Goal: Information Seeking & Learning: Learn about a topic

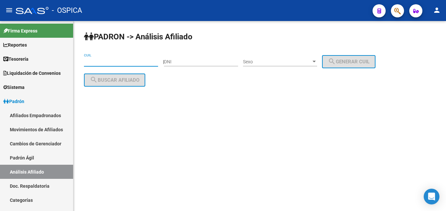
paste input "20-14200710-0"
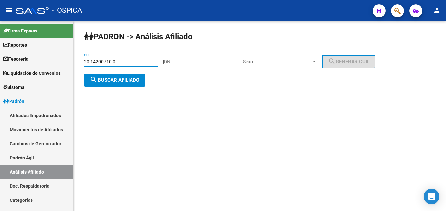
type input "20-14200710-0"
click at [122, 82] on span "search Buscar afiliado" at bounding box center [115, 80] width 50 height 6
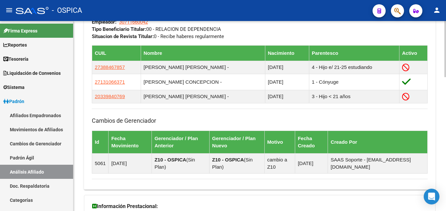
scroll to position [454, 0]
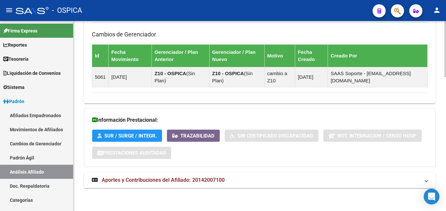
click at [205, 183] on span "Aportes y Contribuciones del Afiliado: 20142007100" at bounding box center [163, 180] width 123 height 6
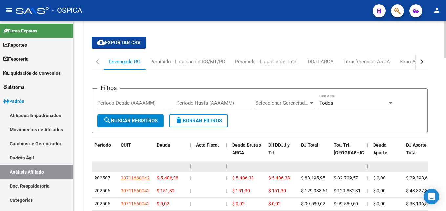
scroll to position [693, 0]
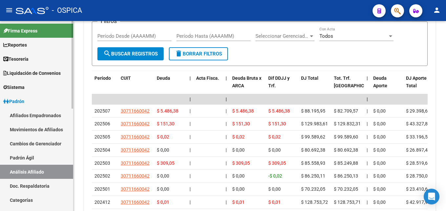
click at [21, 157] on link "Padrón Ágil" at bounding box center [36, 158] width 73 height 14
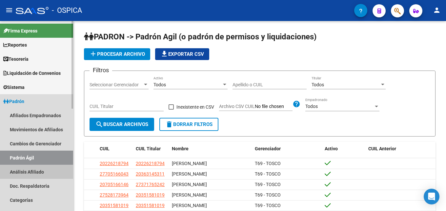
click at [36, 173] on link "Análisis Afiliado" at bounding box center [36, 172] width 73 height 14
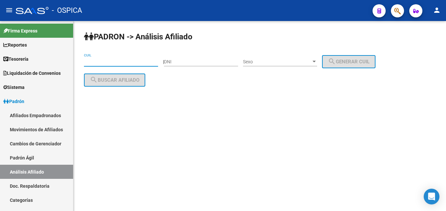
click at [98, 60] on input "CUIL" at bounding box center [121, 62] width 74 height 6
paste input "20-17766085-0"
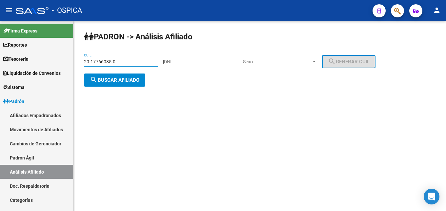
type input "20-17766085-0"
click at [116, 87] on div "PADRON -> Análisis Afiliado 20-17766085-0 CUIL | DNI Sexo Sexo search Generar C…" at bounding box center [259, 64] width 373 height 87
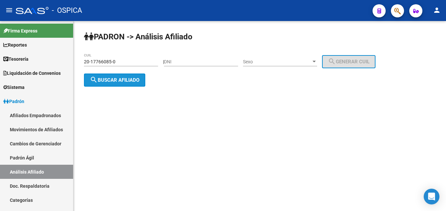
click at [116, 83] on button "search Buscar afiliado" at bounding box center [114, 79] width 61 height 13
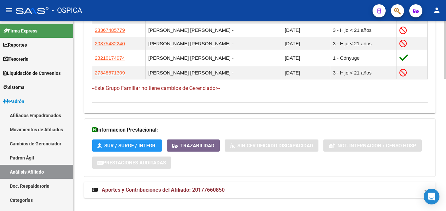
scroll to position [435, 0]
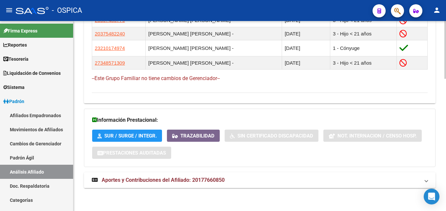
click at [174, 180] on span "Aportes y Contribuciones del Afiliado: 20177660850" at bounding box center [163, 180] width 123 height 6
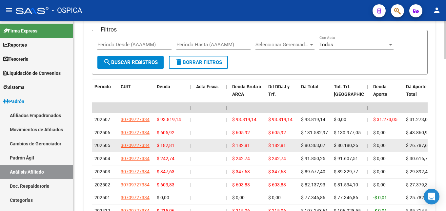
scroll to position [670, 0]
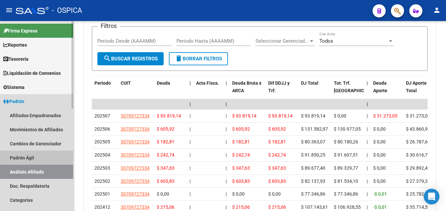
click at [33, 162] on link "Padrón Ágil" at bounding box center [36, 158] width 73 height 14
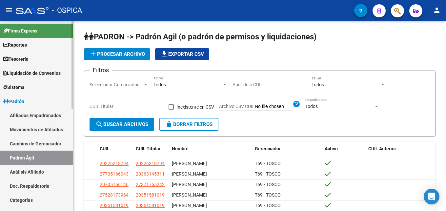
click at [40, 173] on link "Análisis Afiliado" at bounding box center [36, 172] width 73 height 14
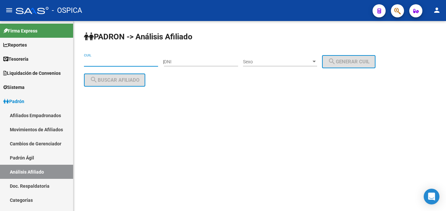
click at [93, 59] on input "CUIL" at bounding box center [121, 62] width 74 height 6
paste input "20-34871669-8"
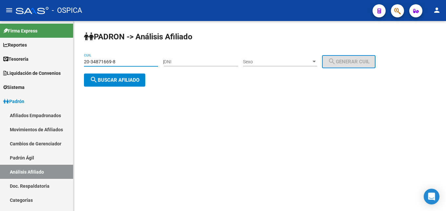
type input "20-34871669-8"
click at [118, 78] on span "search Buscar afiliado" at bounding box center [115, 80] width 50 height 6
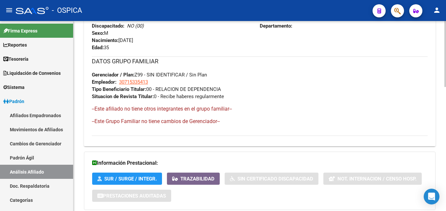
scroll to position [358, 0]
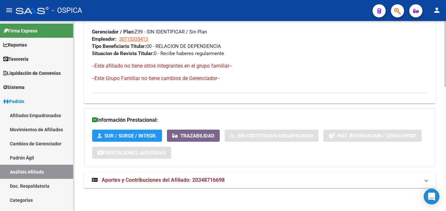
click at [170, 179] on span "Aportes y Contribuciones del Afiliado: 20348716698" at bounding box center [163, 180] width 123 height 6
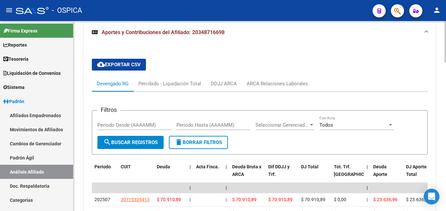
scroll to position [519, 0]
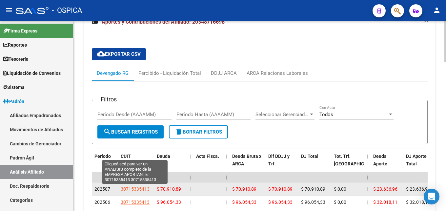
click at [138, 190] on span "30715335413" at bounding box center [135, 188] width 29 height 5
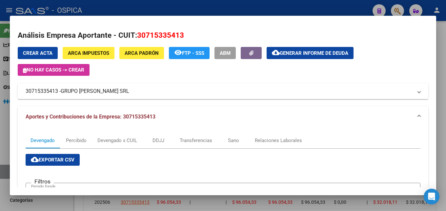
click at [114, 12] on div at bounding box center [223, 105] width 446 height 211
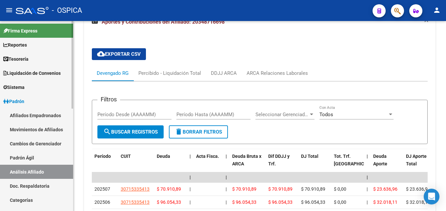
click at [45, 184] on link "Doc. Respaldatoria" at bounding box center [36, 186] width 73 height 14
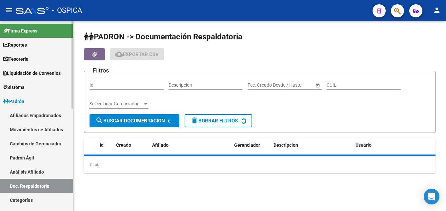
click at [52, 172] on link "Análisis Afiliado" at bounding box center [36, 172] width 73 height 14
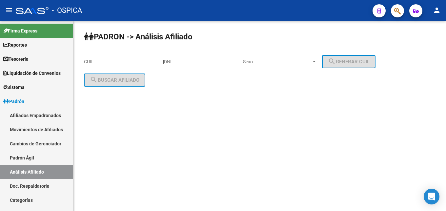
click at [112, 61] on input "CUIL" at bounding box center [121, 62] width 74 height 6
paste input "20-32260875-7"
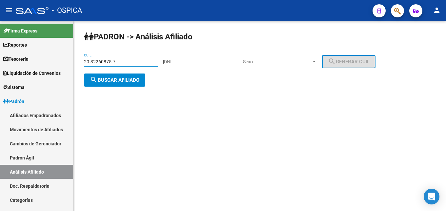
type input "20-32260875-7"
click at [121, 74] on button "search Buscar afiliado" at bounding box center [114, 79] width 61 height 13
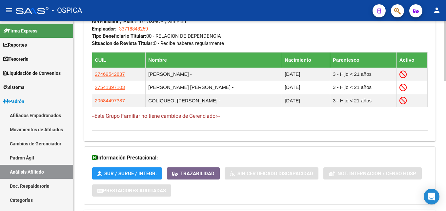
scroll to position [413, 0]
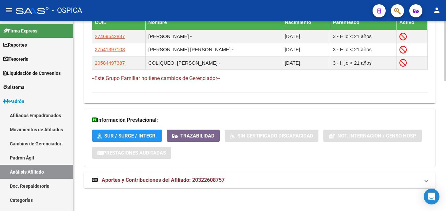
click at [205, 179] on span "Aportes y Contribuciones del Afiliado: 20322608757" at bounding box center [163, 180] width 123 height 6
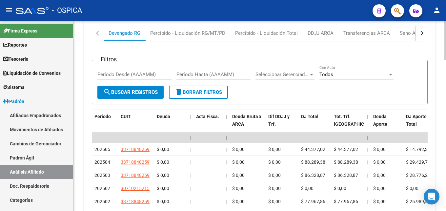
scroll to position [581, 0]
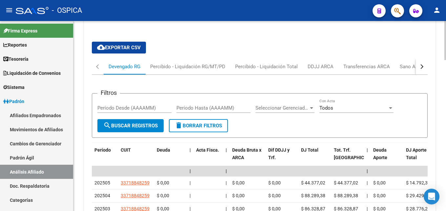
click at [420, 67] on div "button" at bounding box center [421, 66] width 5 height 5
click at [399, 66] on div "ARCA Relaciones Laborales" at bounding box center [382, 66] width 61 height 7
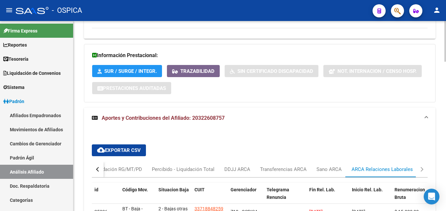
scroll to position [612, 0]
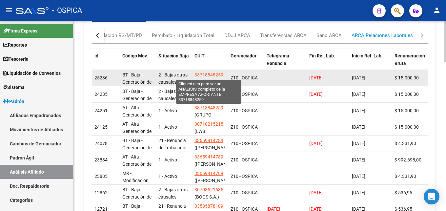
click at [206, 77] on span "33718848259" at bounding box center [209, 74] width 29 height 5
type textarea "33718848259"
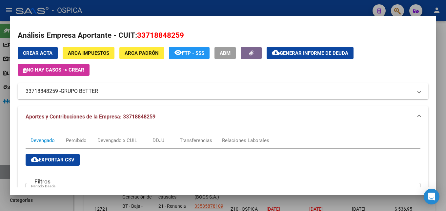
click at [181, 10] on div at bounding box center [223, 105] width 446 height 211
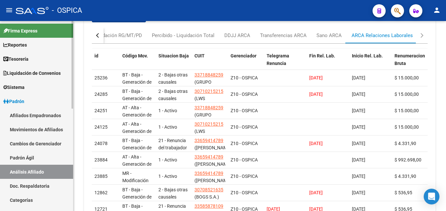
click at [15, 158] on link "Padrón Ágil" at bounding box center [36, 158] width 73 height 14
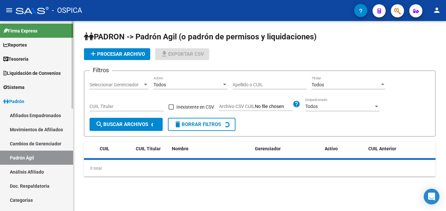
click at [26, 171] on link "Análisis Afiliado" at bounding box center [36, 172] width 73 height 14
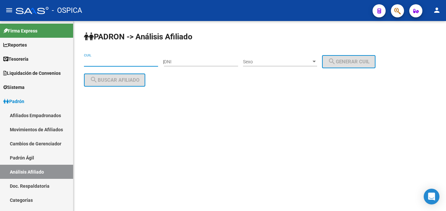
click at [95, 60] on input "CUIL" at bounding box center [121, 62] width 74 height 6
paste input "23-28311797-9"
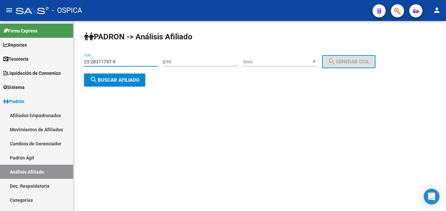
type input "23-28311797-9"
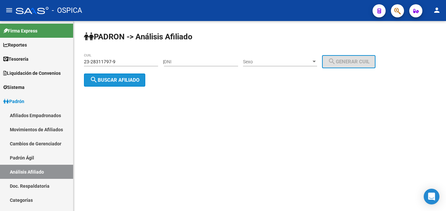
click at [104, 80] on span "search Buscar afiliado" at bounding box center [115, 80] width 50 height 6
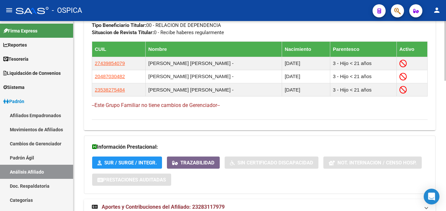
scroll to position [413, 0]
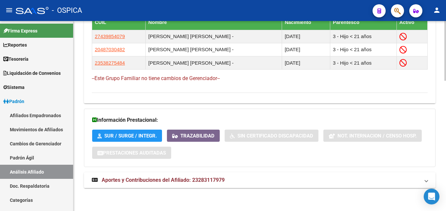
click at [214, 182] on span "Aportes y Contribuciones del Afiliado: 23283117979" at bounding box center [163, 180] width 123 height 6
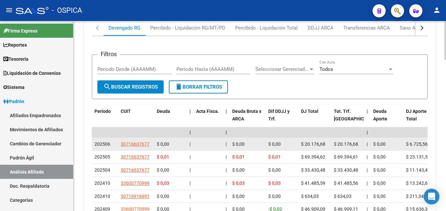
scroll to position [649, 0]
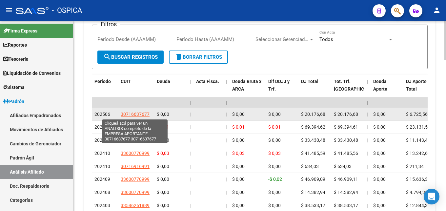
click at [140, 115] on span "30716637677" at bounding box center [135, 114] width 29 height 5
type textarea "30716637677"
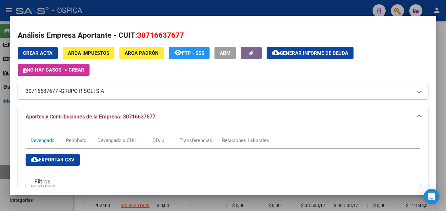
click at [173, 11] on div at bounding box center [223, 105] width 446 height 211
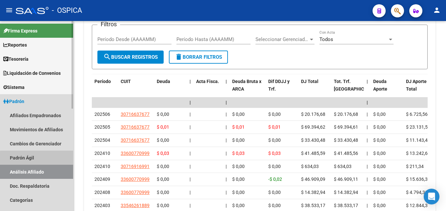
click at [40, 158] on link "Padrón Ágil" at bounding box center [36, 158] width 73 height 14
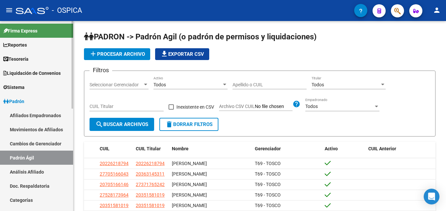
click at [53, 171] on link "Análisis Afiliado" at bounding box center [36, 172] width 73 height 14
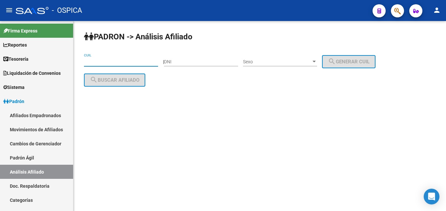
click at [92, 62] on input "CUIL" at bounding box center [121, 62] width 74 height 6
paste input "20-31597705-4"
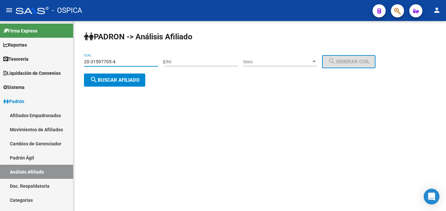
type input "20-31597705-4"
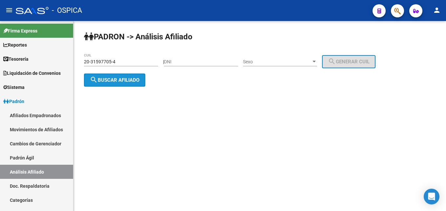
click at [119, 83] on span "search Buscar afiliado" at bounding box center [115, 80] width 50 height 6
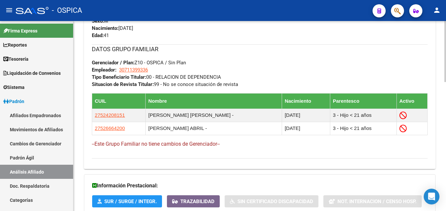
scroll to position [400, 0]
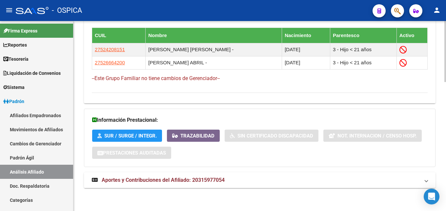
click at [194, 174] on mat-expansion-panel-header "Aportes y Contribuciones del Afiliado: 20315977054" at bounding box center [260, 180] width 352 height 16
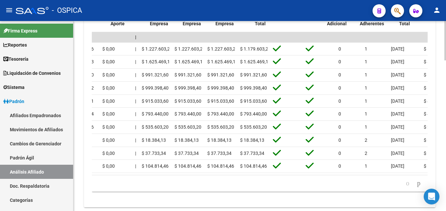
scroll to position [0, 0]
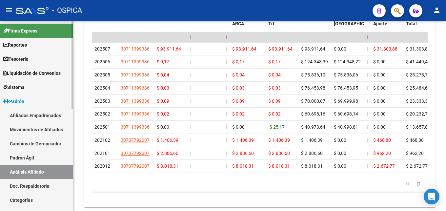
click at [29, 156] on link "Padrón Ágil" at bounding box center [36, 158] width 73 height 14
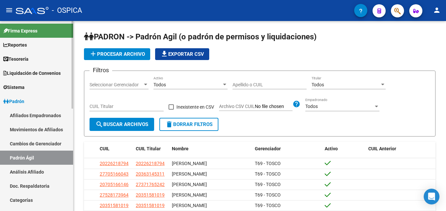
click at [37, 170] on link "Análisis Afiliado" at bounding box center [36, 172] width 73 height 14
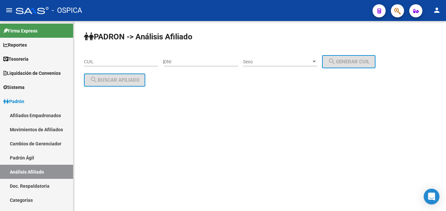
click at [93, 65] on div "CUIL" at bounding box center [121, 59] width 74 height 13
paste input "20-38820427-4"
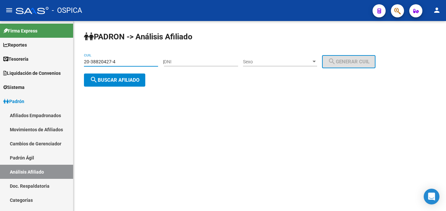
type input "20-38820427-4"
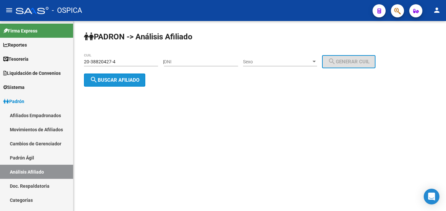
click at [111, 84] on button "search Buscar afiliado" at bounding box center [114, 79] width 61 height 13
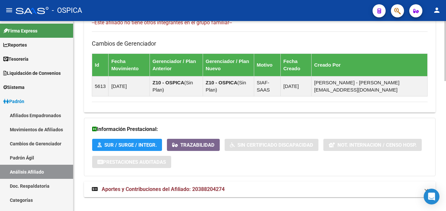
scroll to position [411, 0]
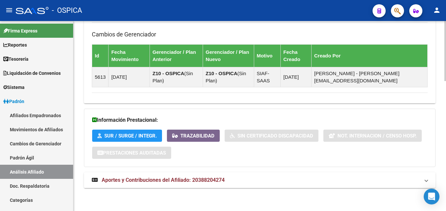
click at [140, 179] on span "Aportes y Contribuciones del Afiliado: 20388204274" at bounding box center [163, 180] width 123 height 6
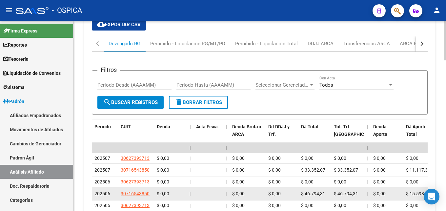
scroll to position [611, 0]
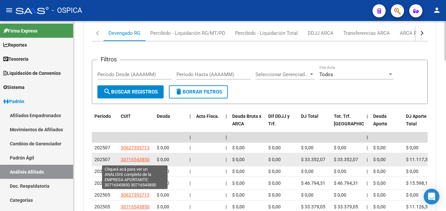
click at [144, 159] on span "30716543850" at bounding box center [135, 159] width 29 height 5
type textarea "30716543850"
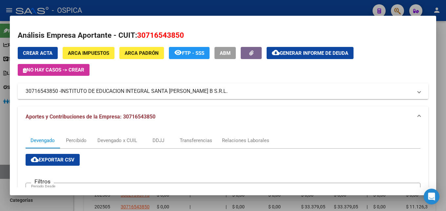
click at [206, 5] on div at bounding box center [223, 105] width 446 height 211
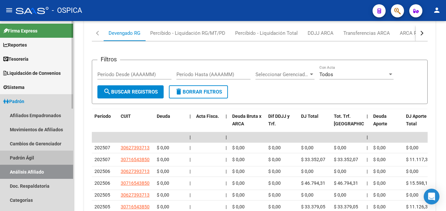
click at [41, 156] on link "Padrón Ágil" at bounding box center [36, 158] width 73 height 14
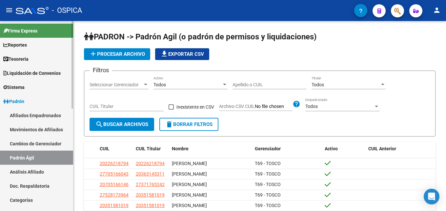
click at [48, 174] on link "Análisis Afiliado" at bounding box center [36, 172] width 73 height 14
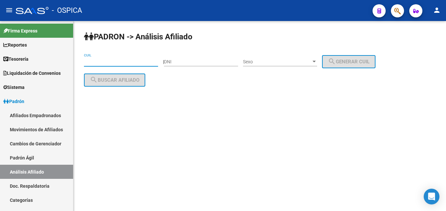
click at [95, 63] on input "CUIL" at bounding box center [121, 62] width 74 height 6
paste input "20-27650594-8"
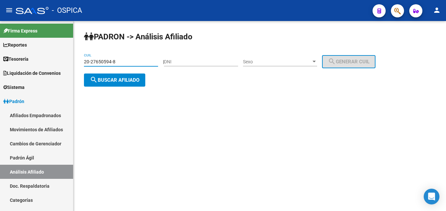
type input "20-27650594-8"
click at [111, 81] on span "search Buscar afiliado" at bounding box center [115, 80] width 50 height 6
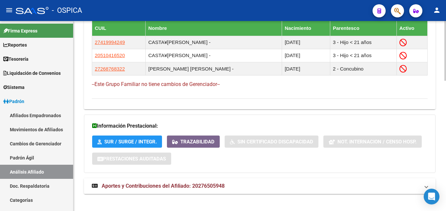
scroll to position [413, 0]
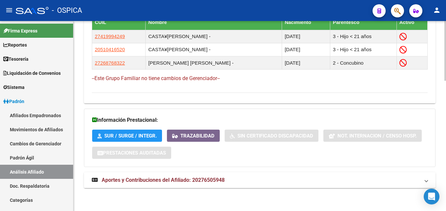
click at [213, 183] on strong "Aportes y Contribuciones del Afiliado: 20276505948" at bounding box center [158, 179] width 133 height 7
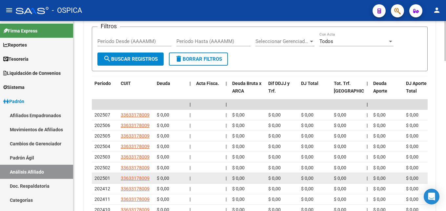
scroll to position [648, 0]
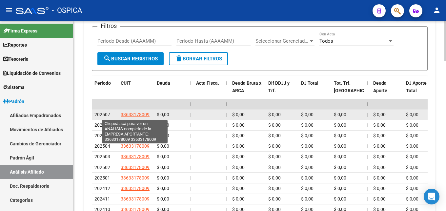
click at [135, 116] on span "33633178009" at bounding box center [135, 114] width 29 height 5
type textarea "33633178009"
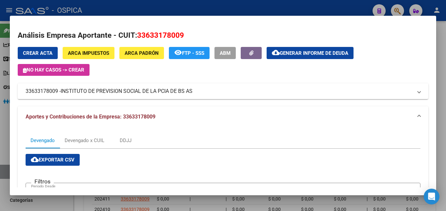
click at [168, 8] on div at bounding box center [223, 105] width 446 height 211
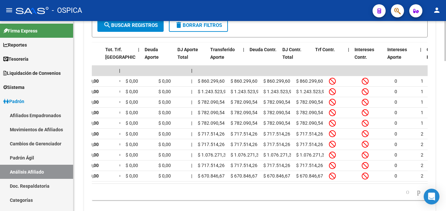
scroll to position [0, 0]
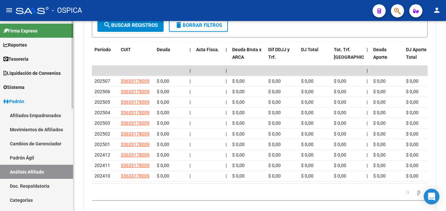
click at [12, 153] on link "Padrón Ágil" at bounding box center [36, 158] width 73 height 14
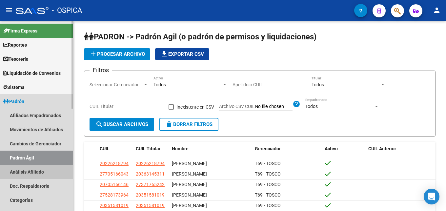
click at [25, 170] on link "Análisis Afiliado" at bounding box center [36, 172] width 73 height 14
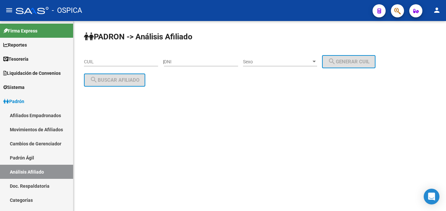
click at [106, 65] on div "CUIL" at bounding box center [121, 59] width 74 height 13
paste input "23-26311172-9"
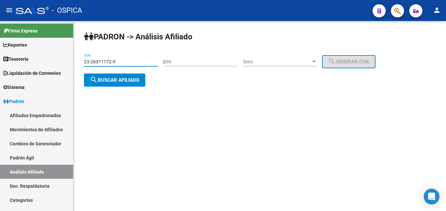
type input "23-26311172-9"
click at [115, 83] on button "search Buscar afiliado" at bounding box center [114, 79] width 61 height 13
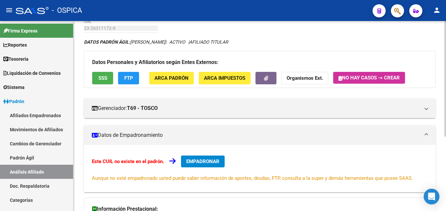
scroll to position [122, 0]
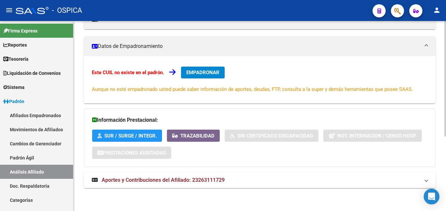
click at [162, 184] on mat-expansion-panel-header "Aportes y Contribuciones del Afiliado: 23263111729" at bounding box center [260, 180] width 352 height 16
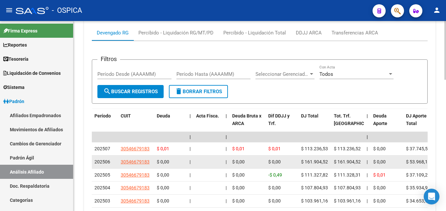
scroll to position [323, 0]
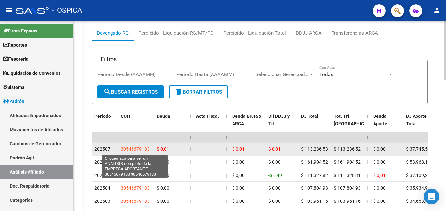
click at [129, 151] on span "30546679183" at bounding box center [135, 148] width 29 height 5
type textarea "30546679183"
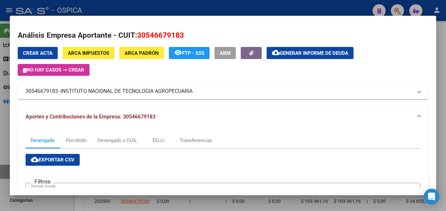
click at [188, 7] on div at bounding box center [223, 105] width 446 height 211
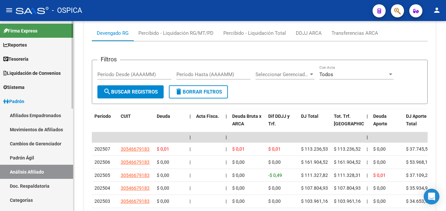
click at [32, 180] on link "Doc. Respaldatoria" at bounding box center [36, 186] width 73 height 14
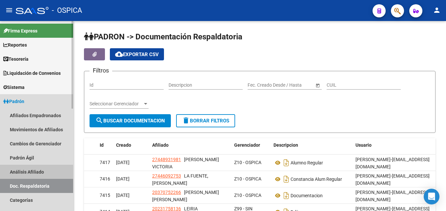
click at [33, 173] on link "Análisis Afiliado" at bounding box center [36, 172] width 73 height 14
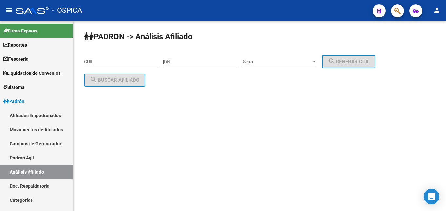
click at [106, 62] on input "CUIL" at bounding box center [121, 62] width 74 height 6
paste input "27-37621512-7"
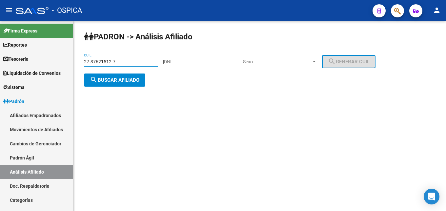
type input "27-37621512-7"
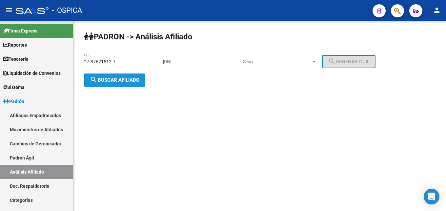
click at [112, 76] on button "search Buscar afiliado" at bounding box center [114, 79] width 61 height 13
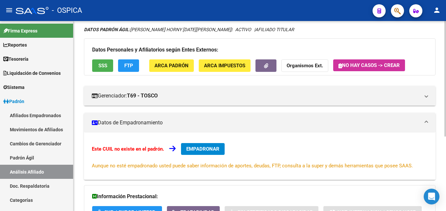
scroll to position [122, 0]
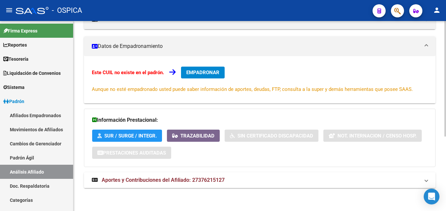
click at [191, 183] on span "Aportes y Contribuciones del Afiliado: 27376215127" at bounding box center [163, 180] width 123 height 6
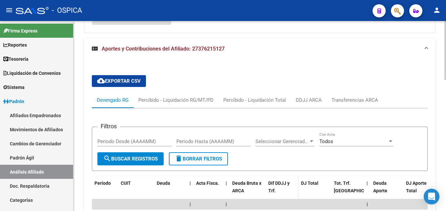
scroll to position [390, 0]
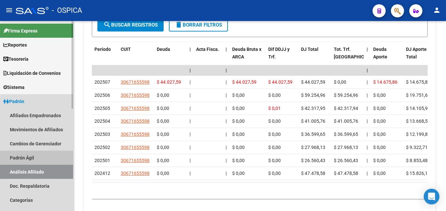
drag, startPoint x: 22, startPoint y: 160, endPoint x: 27, endPoint y: 162, distance: 5.3
click at [23, 159] on link "Padrón Ágil" at bounding box center [36, 158] width 73 height 14
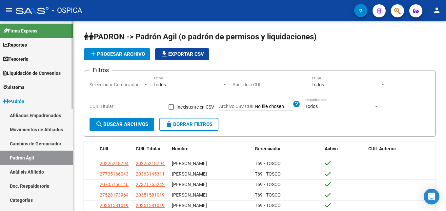
click at [27, 167] on link "Análisis Afiliado" at bounding box center [36, 172] width 73 height 14
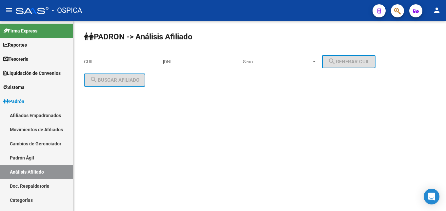
click at [87, 63] on input "CUIL" at bounding box center [121, 62] width 74 height 6
paste input "20-27027132-5"
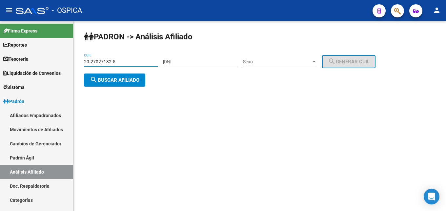
type input "20-27027132-5"
click at [109, 80] on span "search Buscar afiliado" at bounding box center [115, 80] width 50 height 6
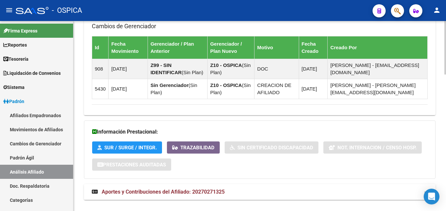
scroll to position [486, 0]
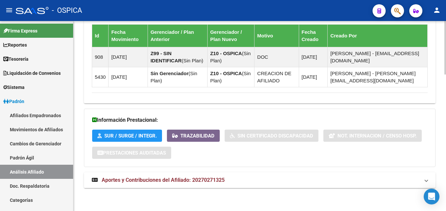
click at [150, 179] on span "Aportes y Contribuciones del Afiliado: 20270271325" at bounding box center [163, 180] width 123 height 6
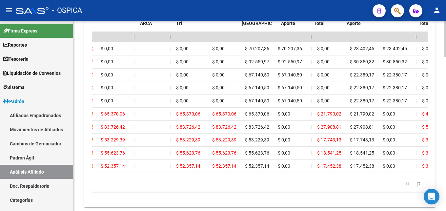
scroll to position [0, 0]
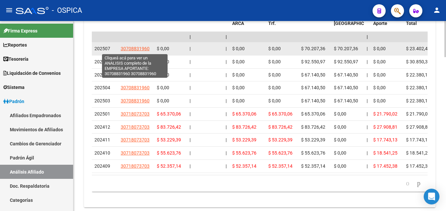
click at [129, 50] on span "30708831960" at bounding box center [135, 48] width 29 height 5
type textarea "30708831960"
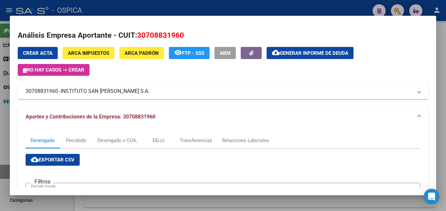
click at [162, 9] on div at bounding box center [223, 105] width 446 height 211
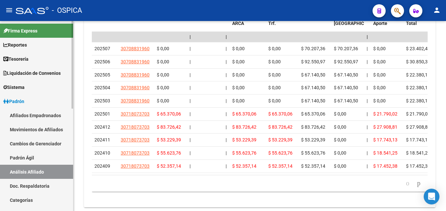
click at [35, 155] on link "Padrón Ágil" at bounding box center [36, 158] width 73 height 14
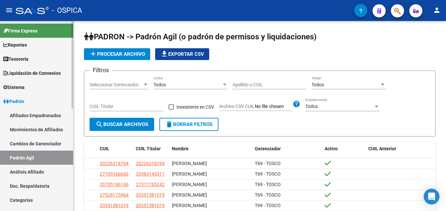
click at [37, 171] on link "Análisis Afiliado" at bounding box center [36, 172] width 73 height 14
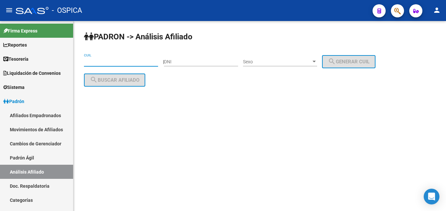
click at [108, 59] on input "CUIL" at bounding box center [121, 62] width 74 height 6
paste input "27-29862333-7"
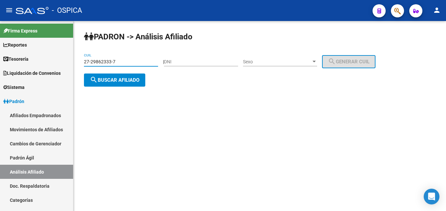
type input "27-29862333-7"
click at [132, 81] on span "search Buscar afiliado" at bounding box center [115, 80] width 50 height 6
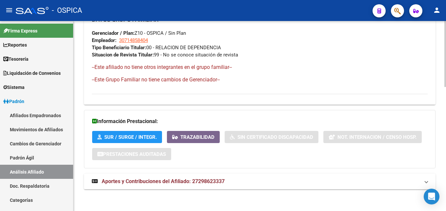
scroll to position [358, 0]
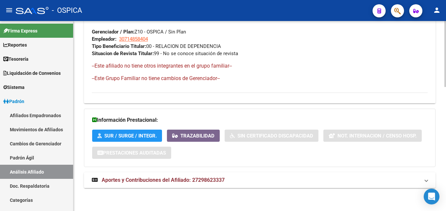
click at [191, 180] on span "Aportes y Contribuciones del Afiliado: 27298623337" at bounding box center [163, 180] width 123 height 6
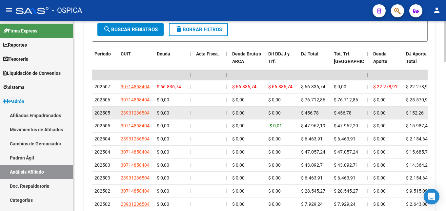
scroll to position [628, 0]
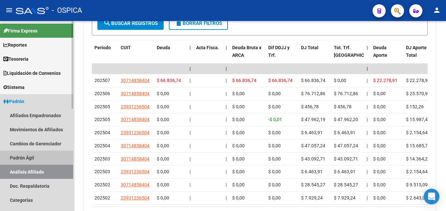
click at [42, 159] on link "Padrón Ágil" at bounding box center [36, 158] width 73 height 14
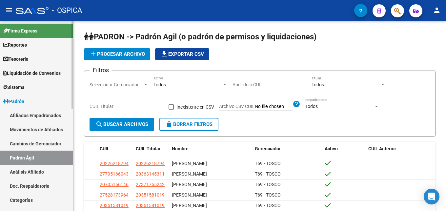
drag, startPoint x: 39, startPoint y: 171, endPoint x: 67, endPoint y: 134, distance: 46.0
click at [40, 171] on link "Análisis Afiliado" at bounding box center [36, 172] width 73 height 14
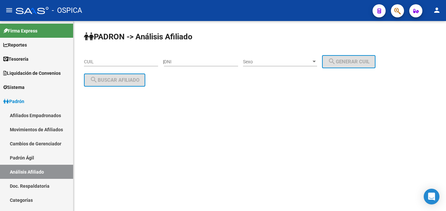
click at [91, 62] on input "CUIL" at bounding box center [121, 62] width 74 height 6
paste input "20-39435898-4"
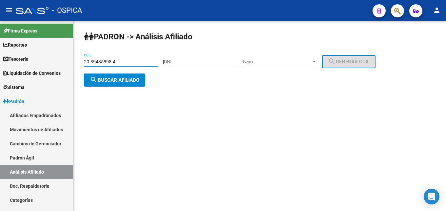
type input "20-39435898-4"
click at [133, 78] on span "search Buscar afiliado" at bounding box center [115, 80] width 50 height 6
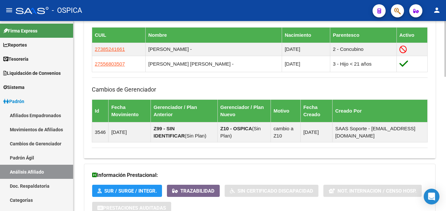
scroll to position [456, 0]
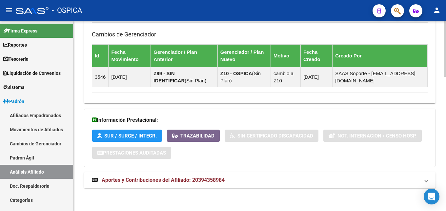
click at [173, 181] on span "Aportes y Contribuciones del Afiliado: 20394358984" at bounding box center [163, 180] width 123 height 6
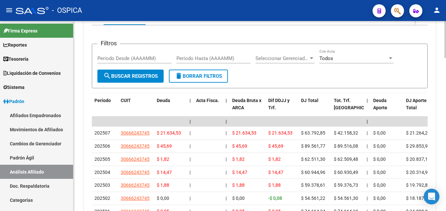
scroll to position [757, 0]
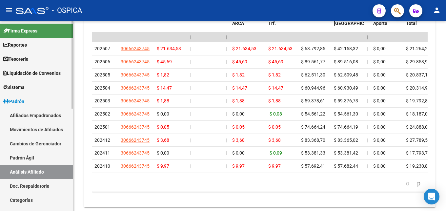
click at [43, 154] on link "Padrón Ágil" at bounding box center [36, 158] width 73 height 14
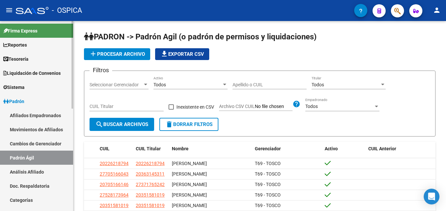
click at [48, 167] on link "Análisis Afiliado" at bounding box center [36, 172] width 73 height 14
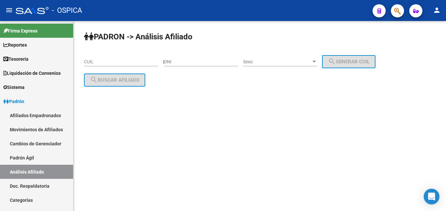
click at [105, 63] on input "CUIL" at bounding box center [121, 62] width 74 height 6
paste input "23-32981624-9"
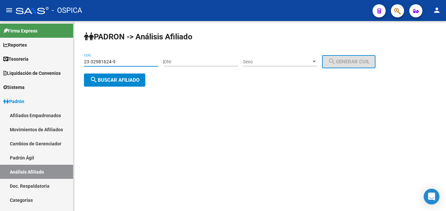
type input "23-32981624-9"
click at [111, 80] on span "search Buscar afiliado" at bounding box center [115, 80] width 50 height 6
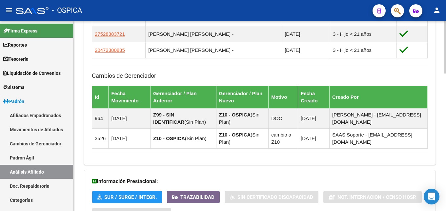
scroll to position [496, 0]
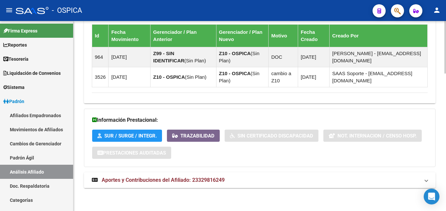
click at [192, 178] on span "Aportes y Contribuciones del Afiliado: 23329816249" at bounding box center [163, 180] width 123 height 6
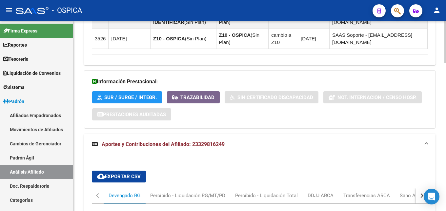
scroll to position [699, 0]
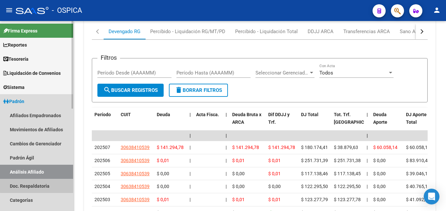
click at [45, 183] on link "Doc. Respaldatoria" at bounding box center [36, 186] width 73 height 14
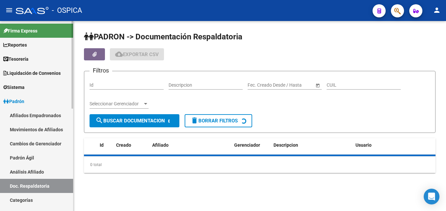
click at [45, 172] on link "Análisis Afiliado" at bounding box center [36, 172] width 73 height 14
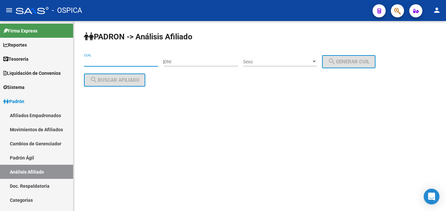
click at [106, 59] on input "CUIL" at bounding box center [121, 62] width 74 height 6
paste input "20-28730629-7"
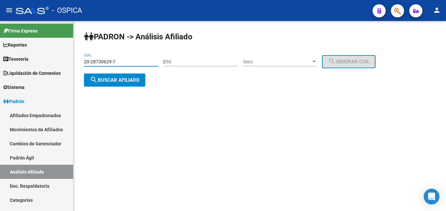
type input "20-28730629-7"
click at [114, 69] on div "20-28730629-7 CUIL" at bounding box center [121, 62] width 74 height 19
click at [116, 79] on span "search Buscar afiliado" at bounding box center [115, 80] width 50 height 6
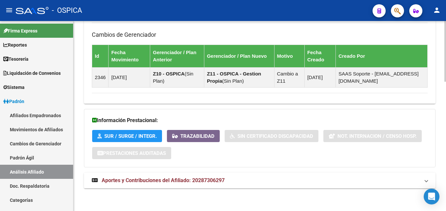
scroll to position [403, 0]
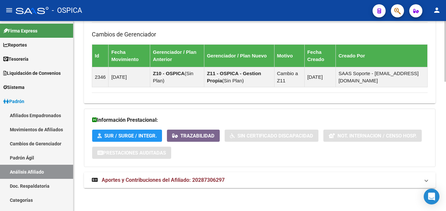
click at [207, 182] on span "Aportes y Contribuciones del Afiliado: 20287306297" at bounding box center [163, 180] width 123 height 6
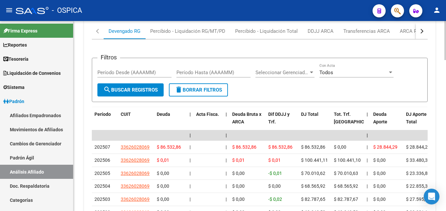
scroll to position [638, 0]
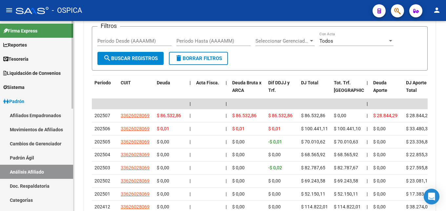
click at [29, 155] on link "Padrón Ágil" at bounding box center [36, 158] width 73 height 14
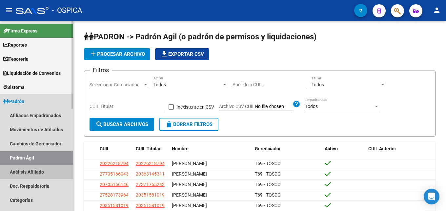
drag, startPoint x: 41, startPoint y: 170, endPoint x: 47, endPoint y: 163, distance: 8.8
click at [41, 170] on link "Análisis Afiliado" at bounding box center [36, 172] width 73 height 14
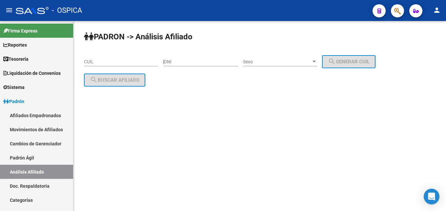
click at [94, 63] on input "CUIL" at bounding box center [121, 62] width 74 height 6
paste input "20-27314215-1"
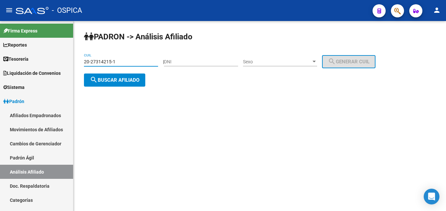
type input "20-27314215-1"
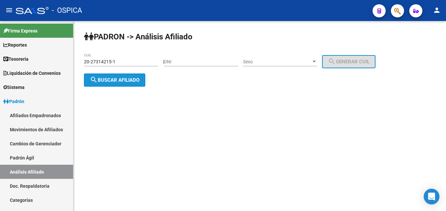
click at [110, 84] on button "search Buscar afiliado" at bounding box center [114, 79] width 61 height 13
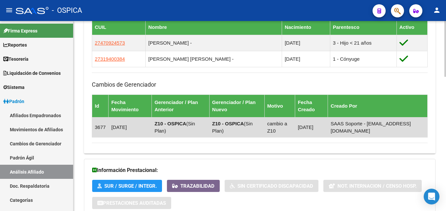
scroll to position [459, 0]
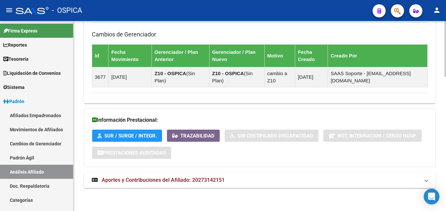
click at [160, 180] on span "Aportes y Contribuciones del Afiliado: 20273142151" at bounding box center [163, 180] width 123 height 6
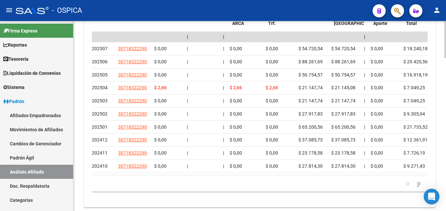
scroll to position [0, 0]
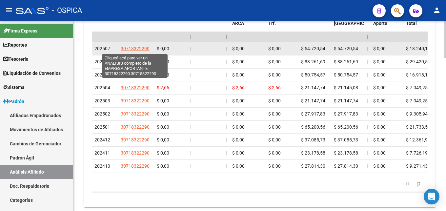
click at [139, 48] on span "30718322290" at bounding box center [135, 48] width 29 height 5
type textarea "30718322290"
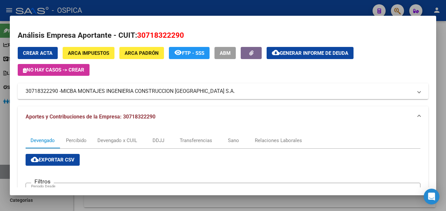
click at [176, 11] on div at bounding box center [223, 105] width 446 height 211
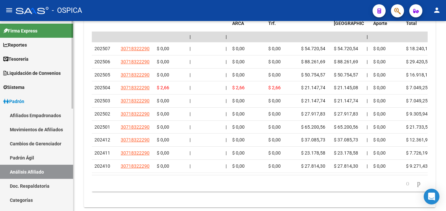
click at [39, 158] on link "Padrón Ágil" at bounding box center [36, 158] width 73 height 14
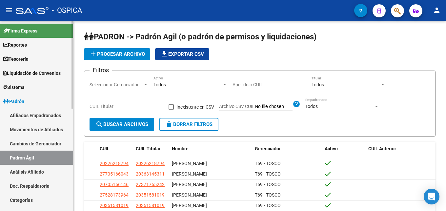
click at [39, 170] on link "Análisis Afiliado" at bounding box center [36, 172] width 73 height 14
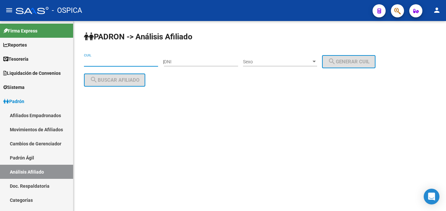
click at [89, 62] on input "CUIL" at bounding box center [121, 62] width 74 height 6
paste input "23-26100937-4"
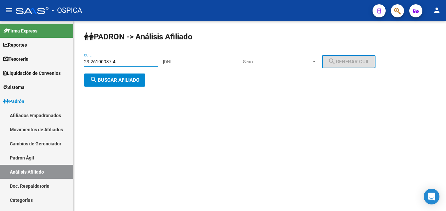
type input "23-26100937-4"
click at [106, 80] on span "search Buscar afiliado" at bounding box center [115, 80] width 50 height 6
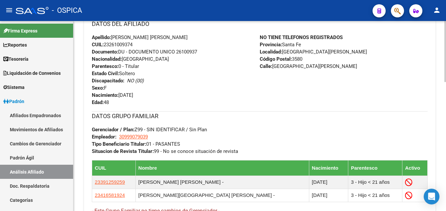
scroll to position [400, 0]
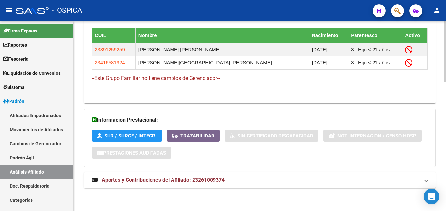
click at [124, 177] on span "Aportes y Contribuciones del Afiliado: 23261009374" at bounding box center [163, 180] width 123 height 6
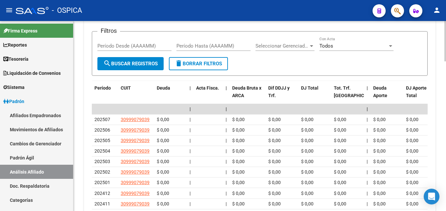
scroll to position [634, 0]
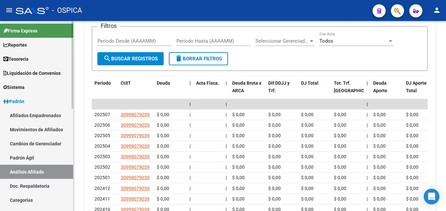
click at [22, 188] on link "Doc. Respaldatoria" at bounding box center [36, 186] width 73 height 14
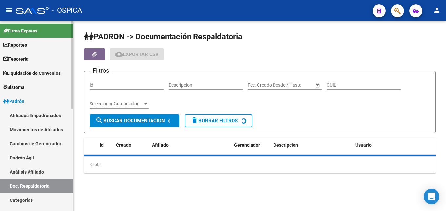
click at [35, 173] on link "Análisis Afiliado" at bounding box center [36, 172] width 73 height 14
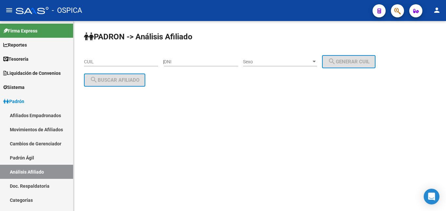
click at [87, 61] on input "CUIL" at bounding box center [121, 62] width 74 height 6
paste input "20-35866206-5"
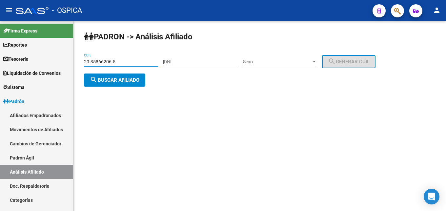
type input "20-35866206-5"
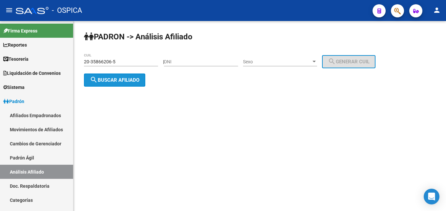
click at [100, 78] on span "search Buscar afiliado" at bounding box center [115, 80] width 50 height 6
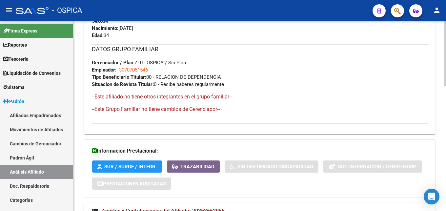
scroll to position [365, 0]
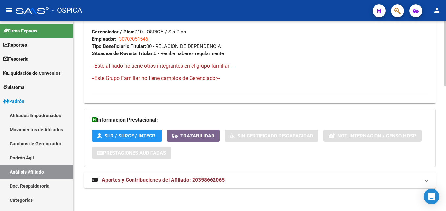
click at [152, 185] on mat-expansion-panel-header "Aportes y Contribuciones del Afiliado: 20358662065" at bounding box center [260, 180] width 352 height 16
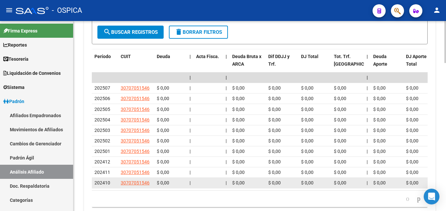
scroll to position [633, 0]
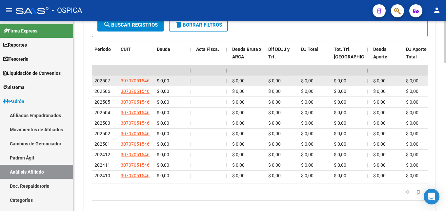
click at [143, 86] on datatable-body-cell "30707051546" at bounding box center [136, 81] width 36 height 10
click at [142, 84] on app-link-go-to "30707051546" at bounding box center [135, 81] width 29 height 8
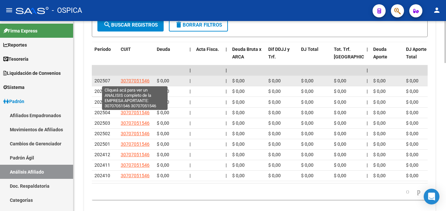
click at [139, 82] on span "30707051546" at bounding box center [135, 80] width 29 height 5
type textarea "30707051546"
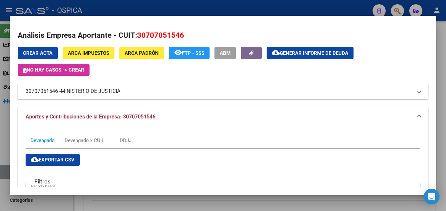
click at [173, 10] on div at bounding box center [223, 105] width 446 height 211
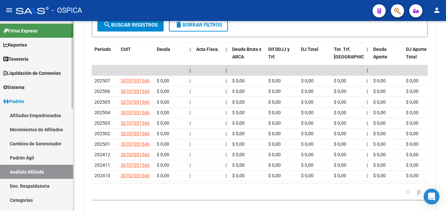
click at [29, 154] on link "Padrón Ágil" at bounding box center [36, 158] width 73 height 14
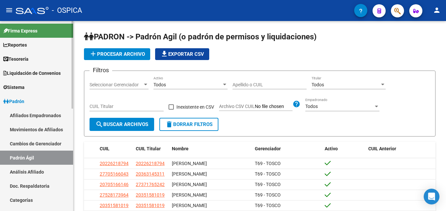
click at [34, 168] on link "Análisis Afiliado" at bounding box center [36, 172] width 73 height 14
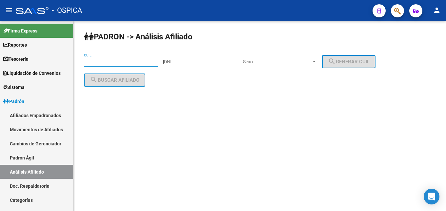
click at [95, 64] on input "CUIL" at bounding box center [121, 62] width 74 height 6
paste input "20-40492995-0"
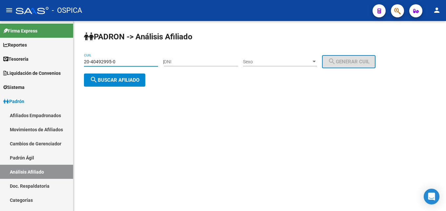
type input "20-40492995-0"
click at [110, 83] on button "search Buscar afiliado" at bounding box center [114, 79] width 61 height 13
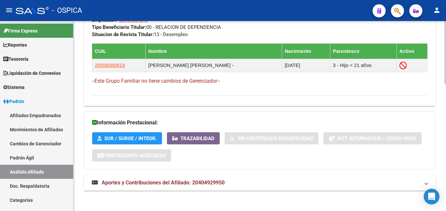
scroll to position [380, 0]
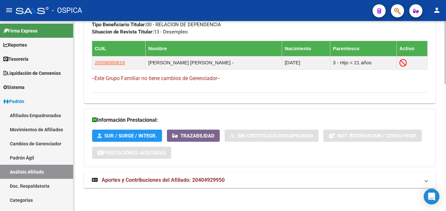
click at [182, 184] on mat-expansion-panel-header "Aportes y Contribuciones del Afiliado: 20404929950" at bounding box center [260, 180] width 352 height 16
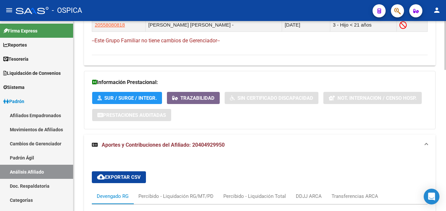
scroll to position [616, 0]
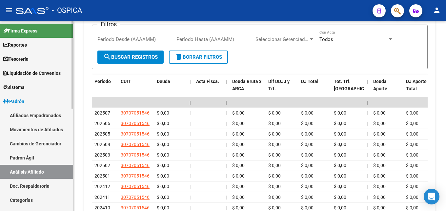
click at [7, 160] on link "Padrón Ágil" at bounding box center [36, 158] width 73 height 14
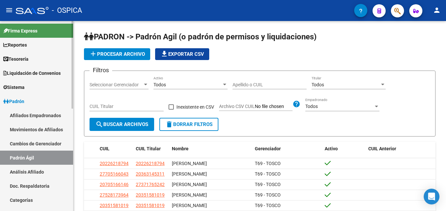
click at [26, 170] on link "Análisis Afiliado" at bounding box center [36, 172] width 73 height 14
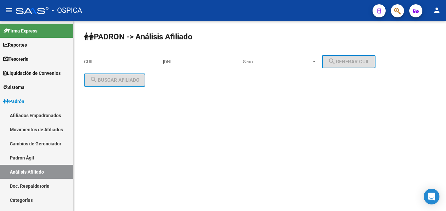
click at [96, 59] on input "CUIL" at bounding box center [121, 62] width 74 height 6
paste input "27-28012990-4"
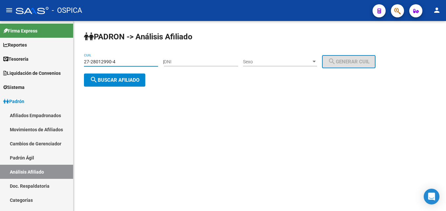
type input "27-28012990-4"
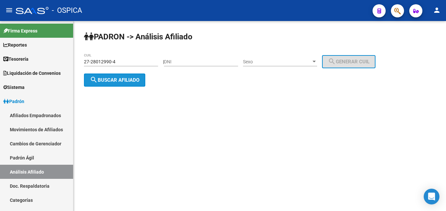
click at [124, 80] on span "search Buscar afiliado" at bounding box center [115, 80] width 50 height 6
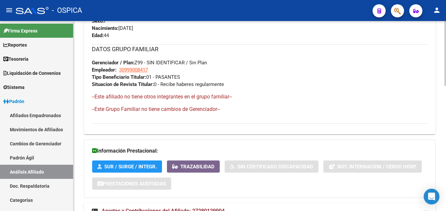
scroll to position [365, 0]
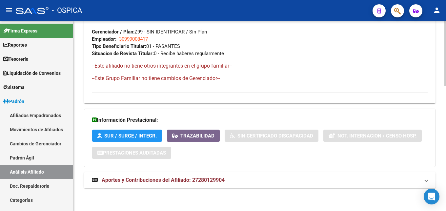
click at [174, 181] on span "Aportes y Contribuciones del Afiliado: 27280129904" at bounding box center [163, 180] width 123 height 6
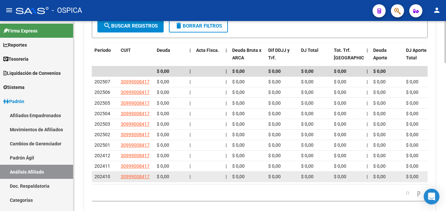
scroll to position [633, 0]
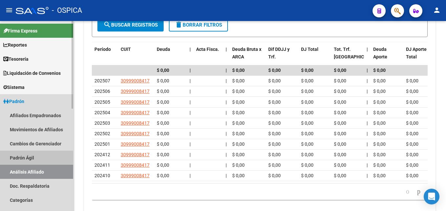
click at [21, 156] on link "Padrón Ágil" at bounding box center [36, 158] width 73 height 14
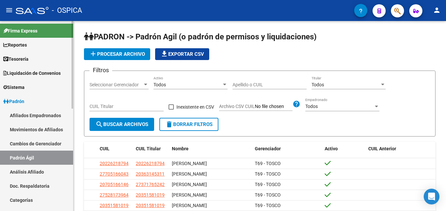
click at [25, 170] on link "Análisis Afiliado" at bounding box center [36, 172] width 73 height 14
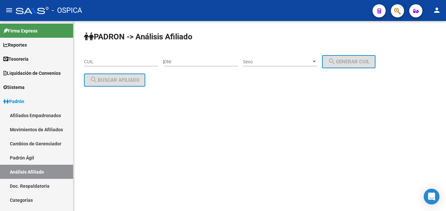
click at [89, 61] on input "CUIL" at bounding box center [121, 62] width 74 height 6
paste input "20-30616277-3"
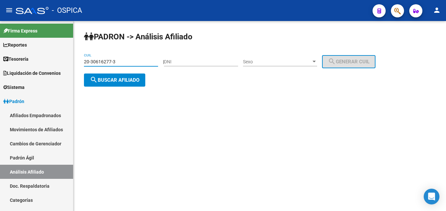
type input "20-30616277-3"
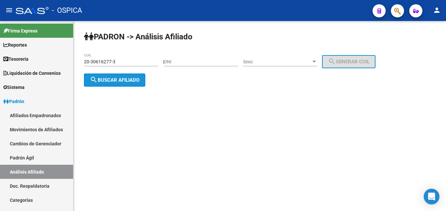
click at [105, 81] on span "search Buscar afiliado" at bounding box center [115, 80] width 50 height 6
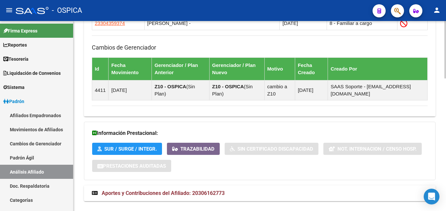
scroll to position [438, 0]
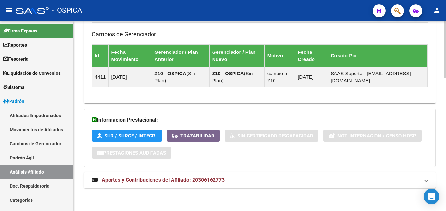
click at [209, 178] on span "Aportes y Contribuciones del Afiliado: 20306162773" at bounding box center [163, 180] width 123 height 6
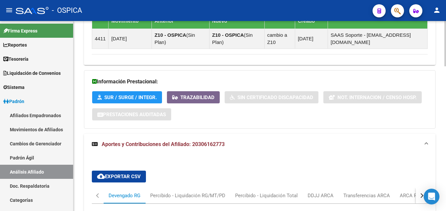
scroll to position [641, 0]
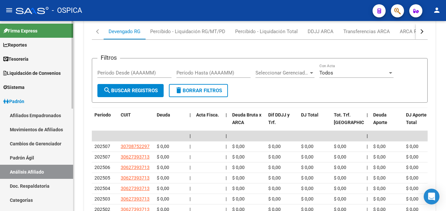
click at [44, 158] on link "Padrón Ágil" at bounding box center [36, 158] width 73 height 14
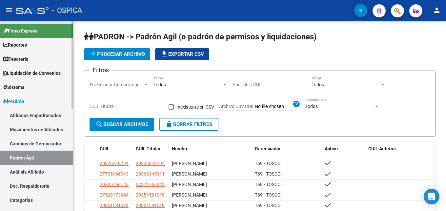
click at [48, 171] on link "Análisis Afiliado" at bounding box center [36, 172] width 73 height 14
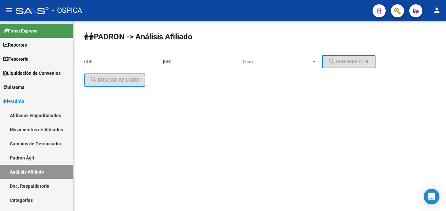
click at [97, 63] on input "CUIL" at bounding box center [121, 62] width 74 height 6
paste input "20-17997222-1"
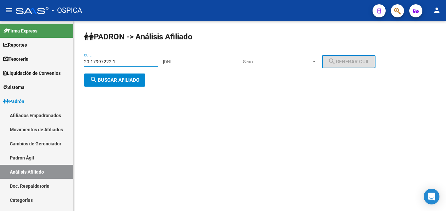
type input "20-17997222-1"
click at [104, 82] on span "search Buscar afiliado" at bounding box center [115, 80] width 50 height 6
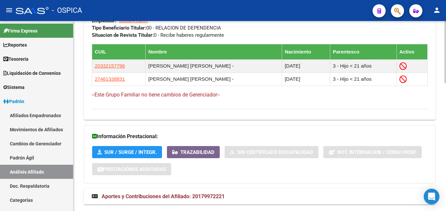
scroll to position [393, 0]
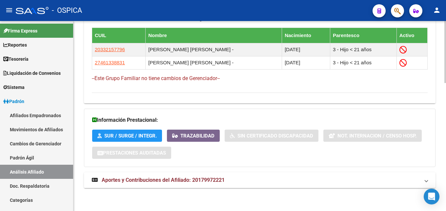
click at [169, 181] on span "Aportes y Contribuciones del Afiliado: 20179972221" at bounding box center [163, 180] width 123 height 6
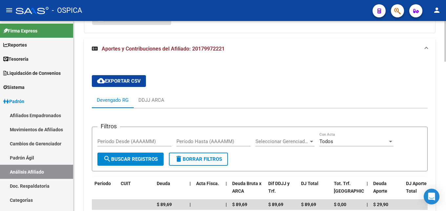
scroll to position [627, 0]
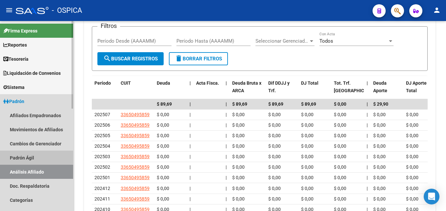
click at [17, 155] on link "Padrón Ágil" at bounding box center [36, 158] width 73 height 14
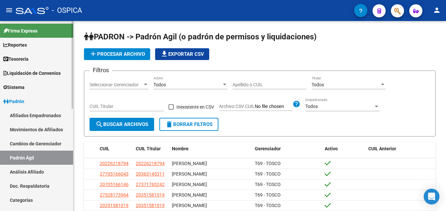
click at [32, 170] on link "Análisis Afiliado" at bounding box center [36, 172] width 73 height 14
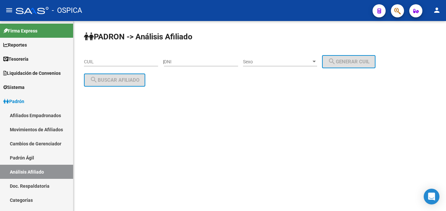
click at [90, 63] on input "CUIL" at bounding box center [121, 62] width 74 height 6
paste input "20-30450180-5"
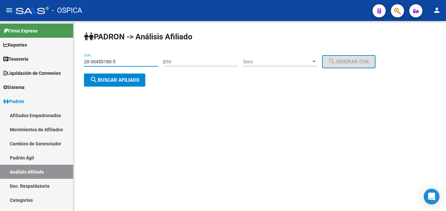
type input "20-30450180-5"
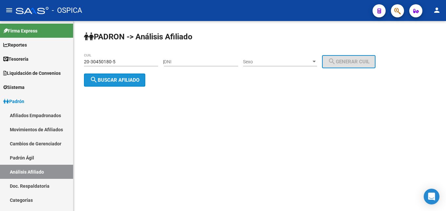
click at [112, 80] on span "search Buscar afiliado" at bounding box center [115, 80] width 50 height 6
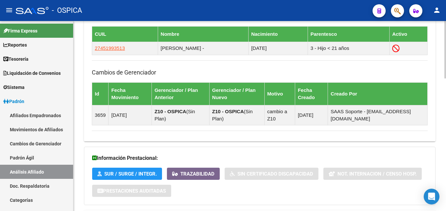
scroll to position [440, 0]
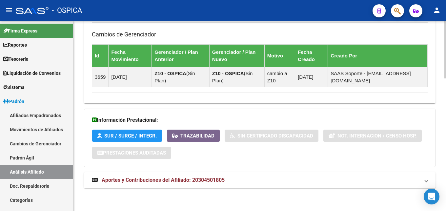
click at [194, 185] on mat-expansion-panel-header "Aportes y Contribuciones del Afiliado: 20304501805" at bounding box center [260, 180] width 352 height 16
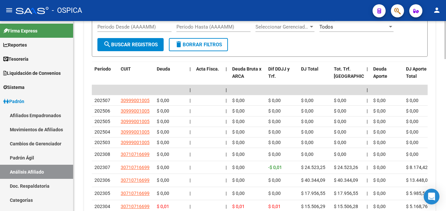
scroll to position [742, 0]
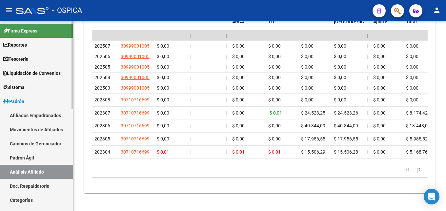
click at [20, 185] on link "Doc. Respaldatoria" at bounding box center [36, 186] width 73 height 14
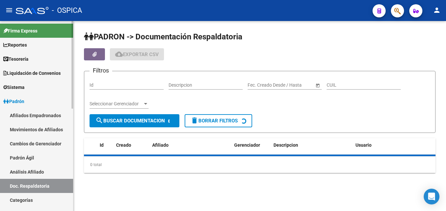
click at [26, 172] on link "Análisis Afiliado" at bounding box center [36, 172] width 73 height 14
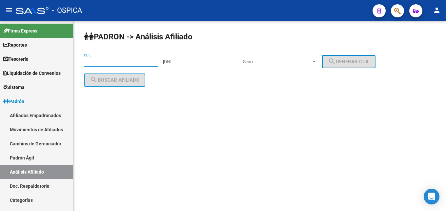
click at [91, 62] on input "CUIL" at bounding box center [121, 62] width 74 height 6
paste input "20-28320411-2"
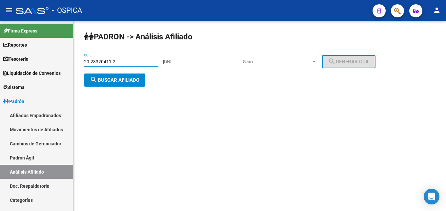
type input "20-28320411-2"
click at [109, 86] on button "search Buscar afiliado" at bounding box center [114, 79] width 61 height 13
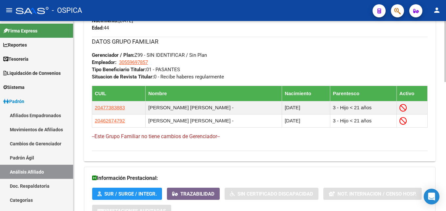
scroll to position [400, 0]
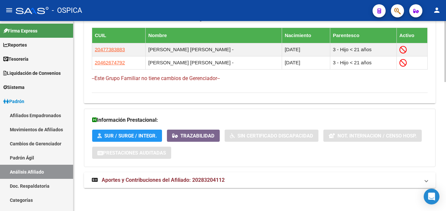
click at [155, 172] on mat-expansion-panel-header "Aportes y Contribuciones del Afiliado: 20283204112" at bounding box center [260, 180] width 352 height 16
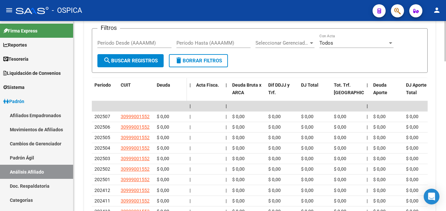
scroll to position [636, 0]
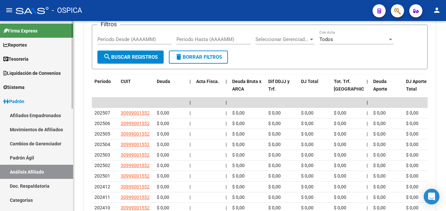
click at [20, 156] on link "Padrón Ágil" at bounding box center [36, 158] width 73 height 14
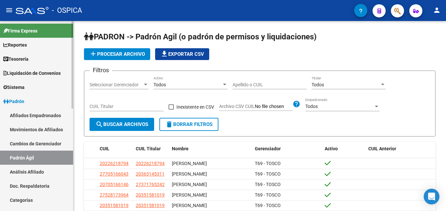
click at [37, 173] on link "Análisis Afiliado" at bounding box center [36, 172] width 73 height 14
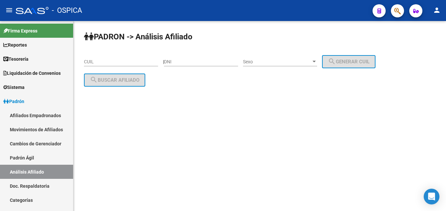
click at [90, 65] on div "CUIL" at bounding box center [121, 59] width 74 height 13
paste input "20-28479054-6"
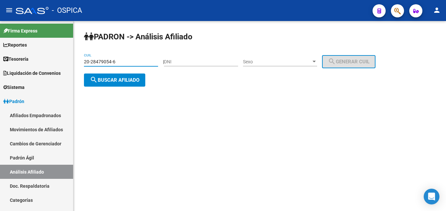
type input "20-28479054-6"
click at [108, 78] on span "search Buscar afiliado" at bounding box center [115, 80] width 50 height 6
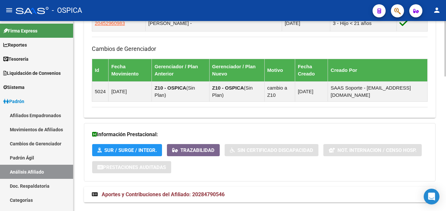
scroll to position [460, 0]
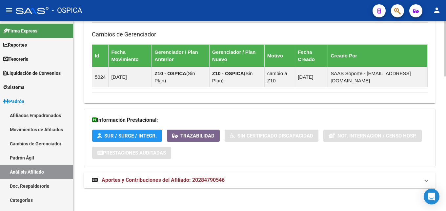
click at [147, 183] on span "Aportes y Contribuciones del Afiliado: 20284790546" at bounding box center [163, 180] width 123 height 6
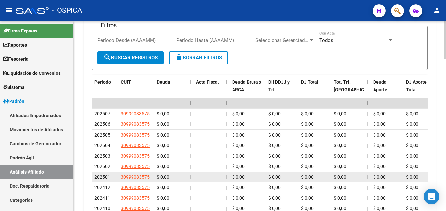
scroll to position [728, 0]
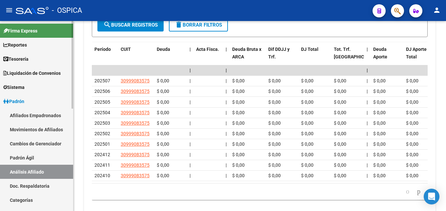
click at [39, 154] on link "Padrón Ágil" at bounding box center [36, 158] width 73 height 14
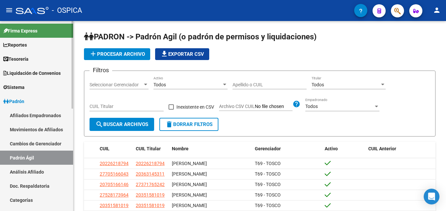
drag, startPoint x: 41, startPoint y: 171, endPoint x: 70, endPoint y: 153, distance: 34.1
click at [42, 171] on link "Análisis Afiliado" at bounding box center [36, 172] width 73 height 14
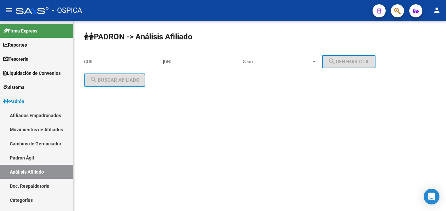
click at [102, 64] on input "CUIL" at bounding box center [121, 62] width 74 height 6
paste input "20-34591883-4"
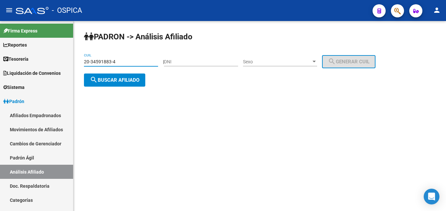
type input "20-34591883-4"
click at [117, 84] on button "search Buscar afiliado" at bounding box center [114, 79] width 61 height 13
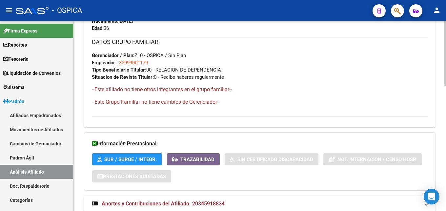
scroll to position [365, 0]
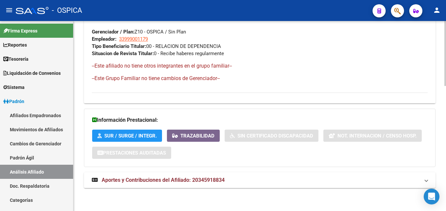
click at [176, 182] on span "Aportes y Contribuciones del Afiliado: 20345918834" at bounding box center [163, 180] width 123 height 6
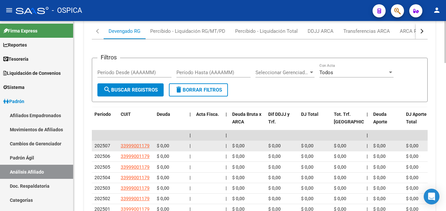
scroll to position [601, 0]
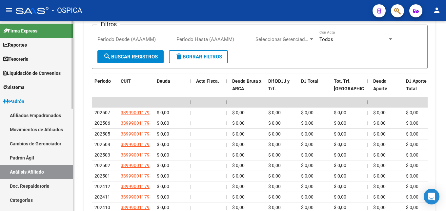
click at [40, 191] on link "Doc. Respaldatoria" at bounding box center [36, 186] width 73 height 14
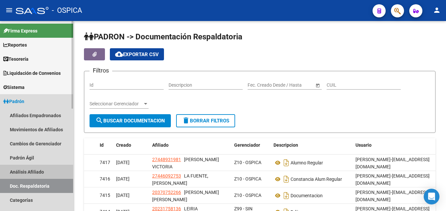
click at [46, 169] on link "Análisis Afiliado" at bounding box center [36, 172] width 73 height 14
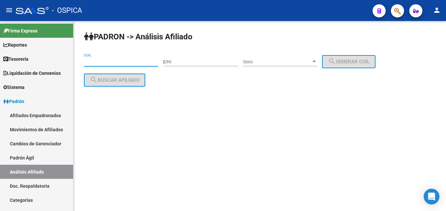
click at [95, 63] on input "CUIL" at bounding box center [121, 62] width 74 height 6
paste input "20-16483472-8"
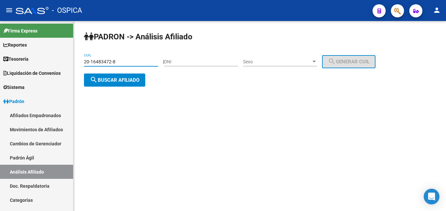
type input "20-16483472-8"
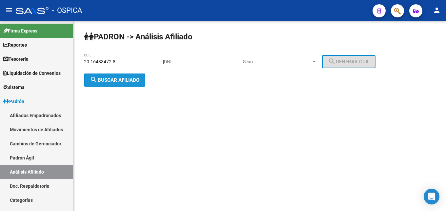
click at [107, 79] on span "search Buscar afiliado" at bounding box center [115, 80] width 50 height 6
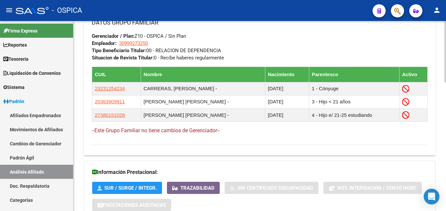
scroll to position [399, 0]
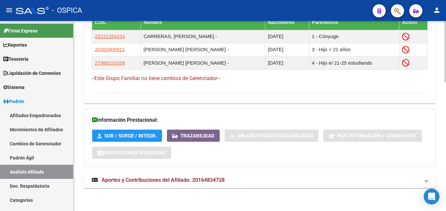
drag, startPoint x: 181, startPoint y: 178, endPoint x: 188, endPoint y: 178, distance: 6.9
click at [182, 178] on span "Aportes y Contribuciones del Afiliado: 20164834728" at bounding box center [163, 180] width 123 height 6
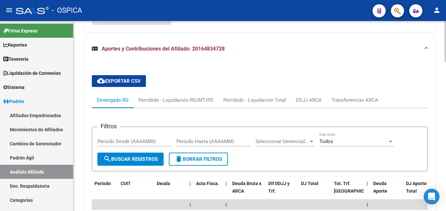
scroll to position [667, 0]
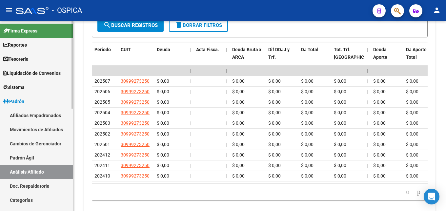
click at [23, 156] on link "Padrón Ágil" at bounding box center [36, 158] width 73 height 14
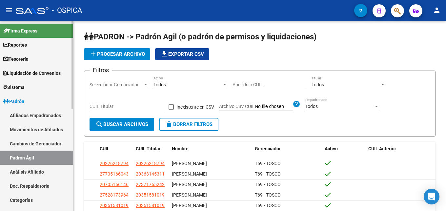
click at [23, 170] on link "Análisis Afiliado" at bounding box center [36, 172] width 73 height 14
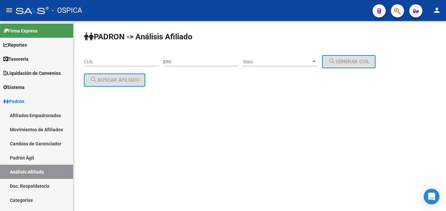
click at [94, 57] on div "CUIL" at bounding box center [121, 59] width 74 height 13
click at [94, 61] on input "CUIL" at bounding box center [121, 62] width 74 height 6
paste input "23-34052904-9"
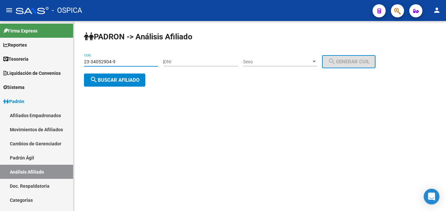
type input "23-34052904-9"
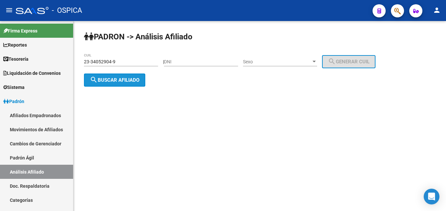
click at [118, 84] on button "search Buscar afiliado" at bounding box center [114, 79] width 61 height 13
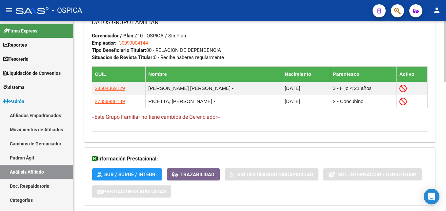
scroll to position [400, 0]
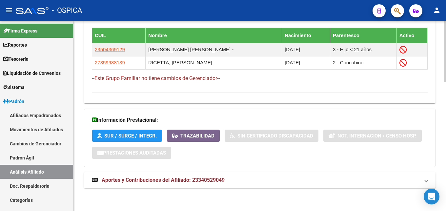
click at [173, 176] on strong "Aportes y Contribuciones del Afiliado: 23340529049" at bounding box center [158, 179] width 133 height 7
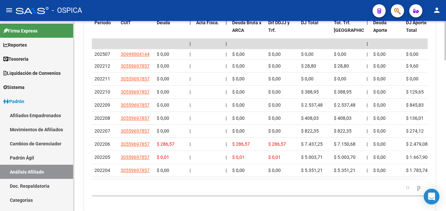
scroll to position [701, 0]
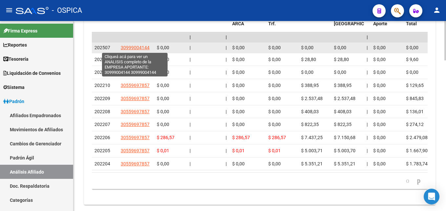
click at [134, 50] on span "30999004144" at bounding box center [135, 47] width 29 height 5
type textarea "30999004144"
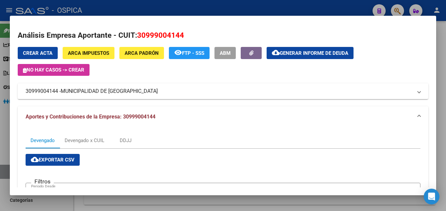
click at [204, 10] on div at bounding box center [223, 105] width 446 height 211
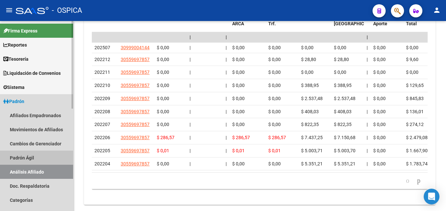
click at [30, 156] on link "Padrón Ágil" at bounding box center [36, 158] width 73 height 14
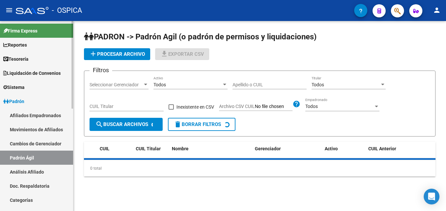
click at [40, 171] on link "Análisis Afiliado" at bounding box center [36, 172] width 73 height 14
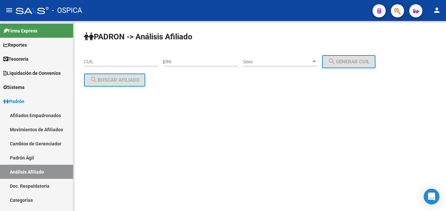
click at [98, 60] on input "CUIL" at bounding box center [121, 62] width 74 height 6
paste input "27-32640571-5"
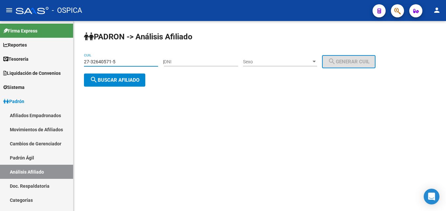
type input "27-32640571-5"
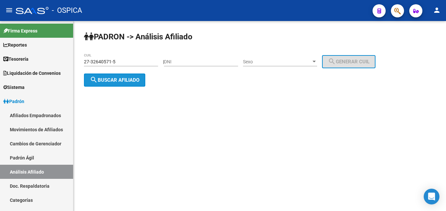
click at [116, 84] on button "search Buscar afiliado" at bounding box center [114, 79] width 61 height 13
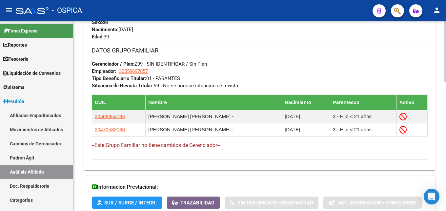
scroll to position [400, 0]
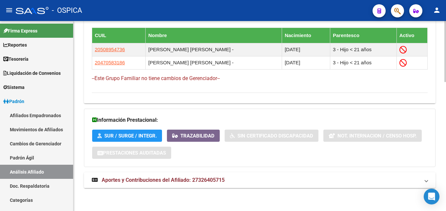
click at [166, 173] on mat-expansion-panel-header "Aportes y Contribuciones del Afiliado: 27326405715" at bounding box center [260, 180] width 352 height 16
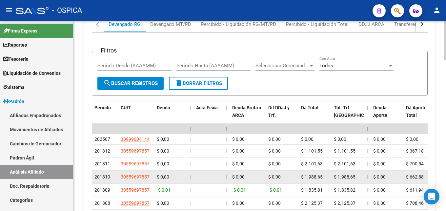
scroll to position [639, 0]
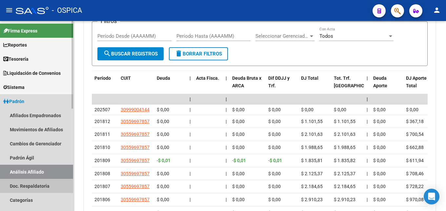
click at [27, 187] on link "Doc. Respaldatoria" at bounding box center [36, 186] width 73 height 14
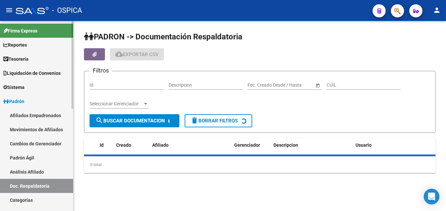
click at [42, 173] on link "Análisis Afiliado" at bounding box center [36, 172] width 73 height 14
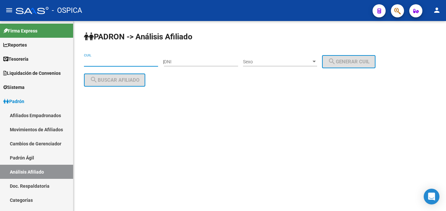
click at [100, 62] on input "CUIL" at bounding box center [121, 62] width 74 height 6
paste input "20-29971954-6"
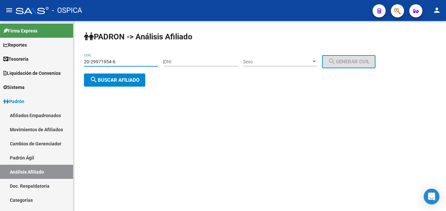
type input "20-29971954-6"
click at [116, 80] on span "search Buscar afiliado" at bounding box center [115, 80] width 50 height 6
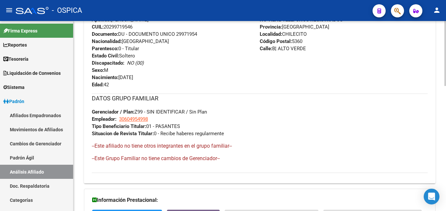
scroll to position [365, 0]
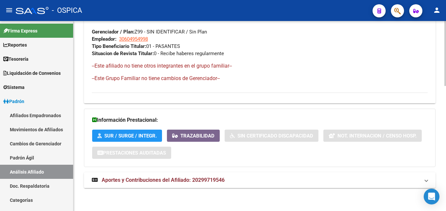
click at [204, 179] on span "Aportes y Contribuciones del Afiliado: 20299719546" at bounding box center [163, 180] width 123 height 6
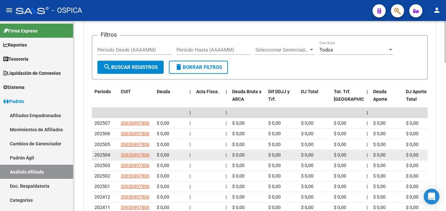
scroll to position [600, 0]
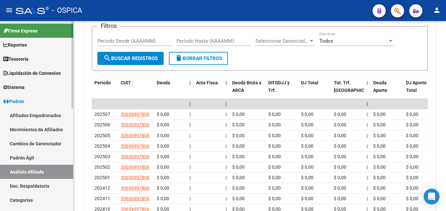
click at [18, 157] on link "Padrón Ágil" at bounding box center [36, 158] width 73 height 14
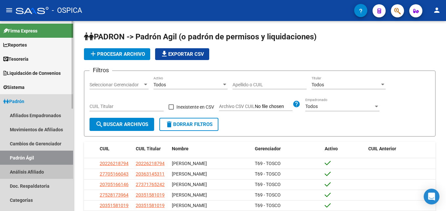
click at [27, 169] on link "Análisis Afiliado" at bounding box center [36, 172] width 73 height 14
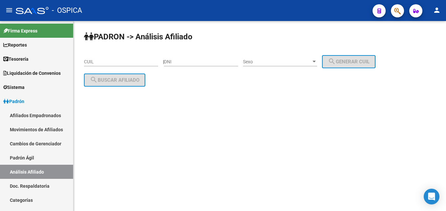
click at [99, 63] on input "CUIL" at bounding box center [121, 62] width 74 height 6
paste input "20-29971954-6"
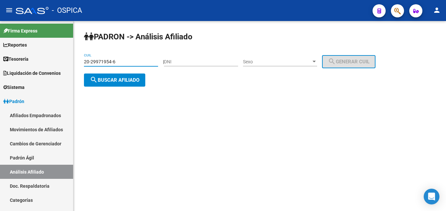
type input "20-29971954-6"
click at [114, 80] on span "search Buscar afiliado" at bounding box center [115, 80] width 50 height 6
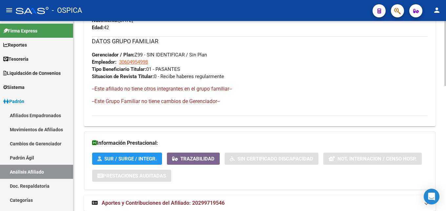
scroll to position [365, 0]
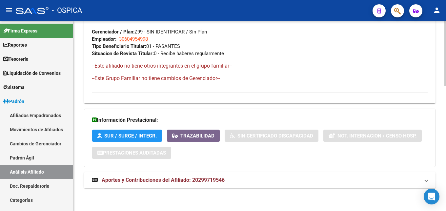
click at [193, 184] on mat-expansion-panel-header "Aportes y Contribuciones del Afiliado: 20299719546" at bounding box center [260, 180] width 352 height 16
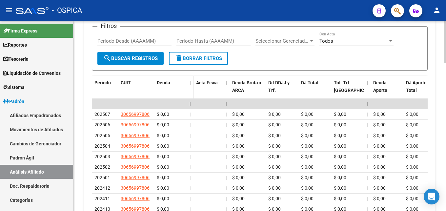
scroll to position [667, 0]
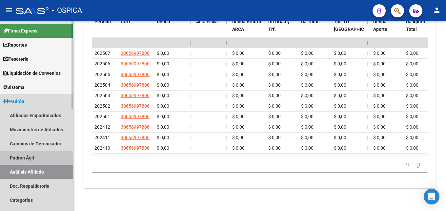
click at [12, 157] on link "Padrón Ágil" at bounding box center [36, 158] width 73 height 14
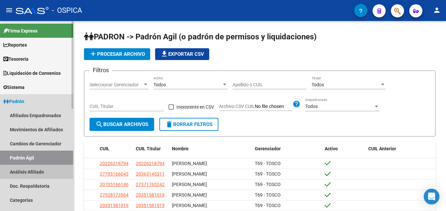
click at [23, 171] on link "Análisis Afiliado" at bounding box center [36, 172] width 73 height 14
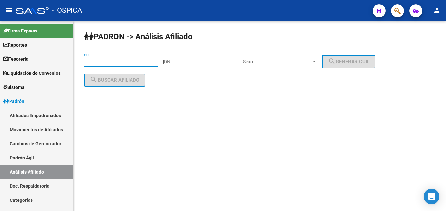
click at [121, 60] on input "CUIL" at bounding box center [121, 62] width 74 height 6
paste input "20-32141247-6"
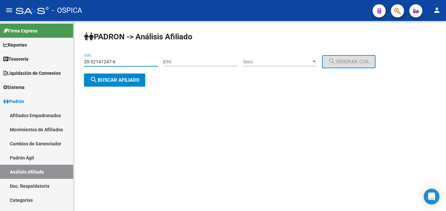
type input "20-32141247-6"
click at [129, 81] on span "search Buscar afiliado" at bounding box center [115, 80] width 50 height 6
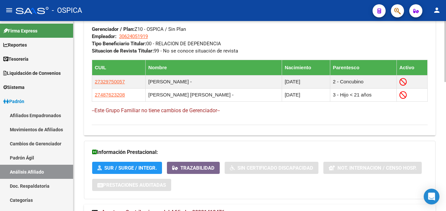
scroll to position [400, 0]
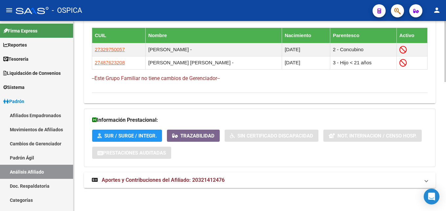
click at [150, 179] on span "Aportes y Contribuciones del Afiliado: 20321412476" at bounding box center [163, 180] width 123 height 6
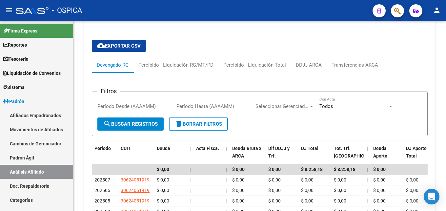
scroll to position [603, 0]
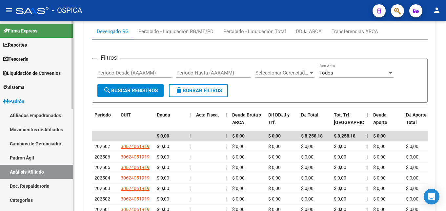
click at [21, 156] on link "Padrón Ágil" at bounding box center [36, 158] width 73 height 14
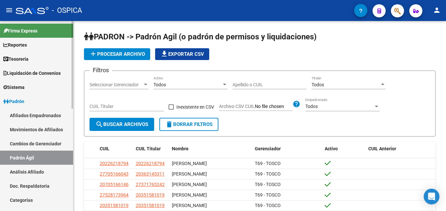
click at [30, 171] on link "Análisis Afiliado" at bounding box center [36, 172] width 73 height 14
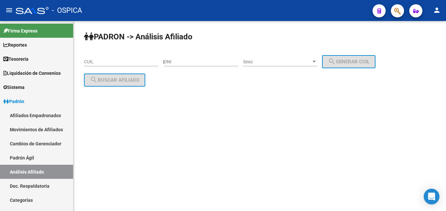
click at [98, 60] on input "CUIL" at bounding box center [121, 62] width 74 height 6
paste input "20-31336383-0"
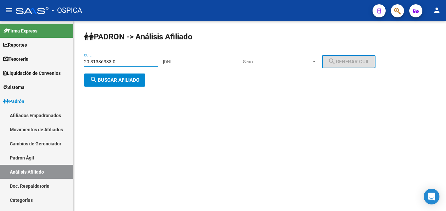
type input "20-31336383-0"
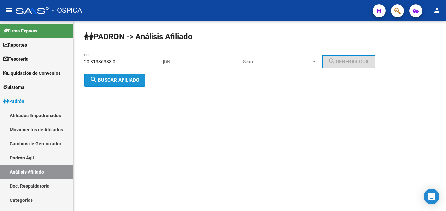
click at [112, 86] on button "search Buscar afiliado" at bounding box center [114, 79] width 61 height 13
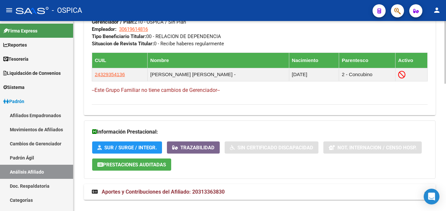
scroll to position [387, 0]
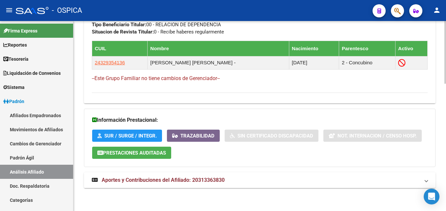
click at [219, 179] on span "Aportes y Contribuciones del Afiliado: 20313363830" at bounding box center [163, 180] width 123 height 6
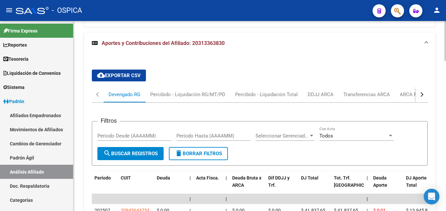
scroll to position [655, 0]
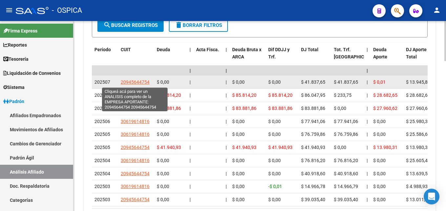
click at [130, 83] on span "20945644754" at bounding box center [135, 81] width 29 height 5
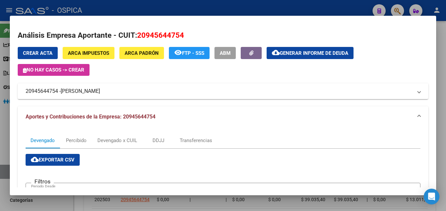
click at [141, 10] on div at bounding box center [223, 105] width 446 height 211
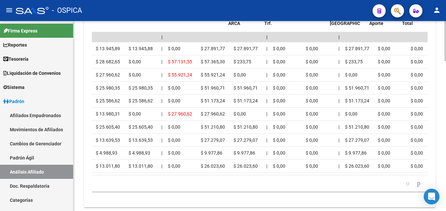
scroll to position [0, 0]
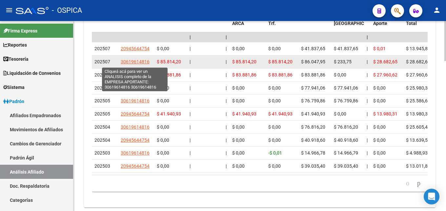
click at [134, 62] on span "30619614816" at bounding box center [135, 61] width 29 height 5
type textarea "30619614816"
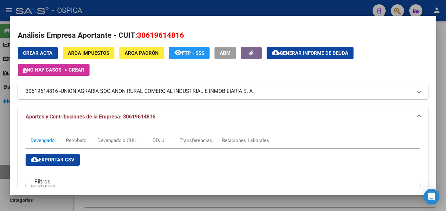
click at [156, 8] on div at bounding box center [223, 105] width 446 height 211
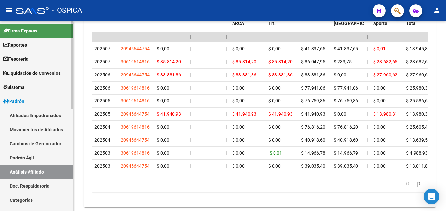
drag, startPoint x: 18, startPoint y: 161, endPoint x: 22, endPoint y: 158, distance: 4.9
click at [19, 161] on link "Padrón Ágil" at bounding box center [36, 158] width 73 height 14
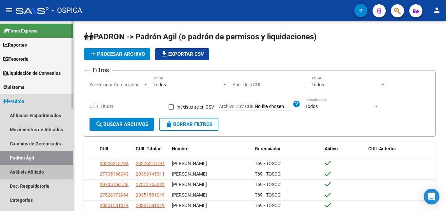
drag, startPoint x: 29, startPoint y: 171, endPoint x: 50, endPoint y: 161, distance: 22.6
click at [31, 171] on link "Análisis Afiliado" at bounding box center [36, 172] width 73 height 14
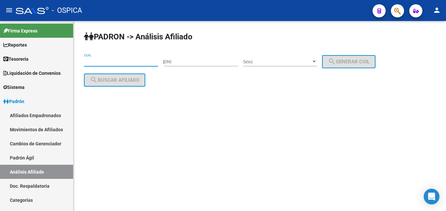
click at [100, 64] on input "CUIL" at bounding box center [121, 62] width 74 height 6
paste input "27-31092265-5"
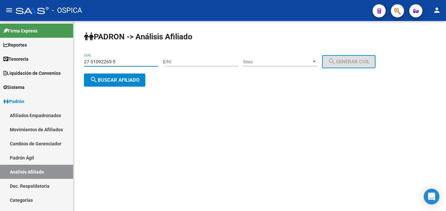
type input "27-31092265-5"
click at [112, 80] on span "search Buscar afiliado" at bounding box center [115, 80] width 50 height 6
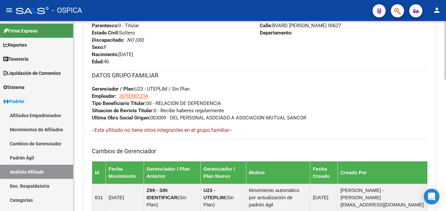
scroll to position [425, 0]
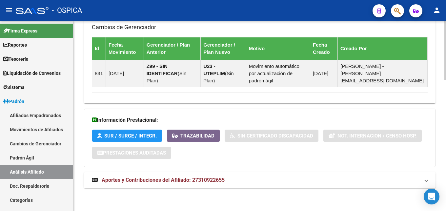
click at [181, 177] on span "Aportes y Contribuciones del Afiliado: 27310922655" at bounding box center [163, 180] width 123 height 6
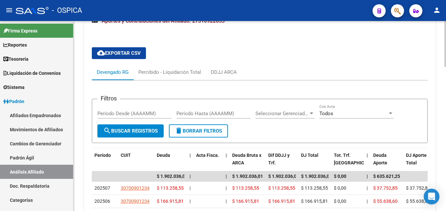
scroll to position [661, 0]
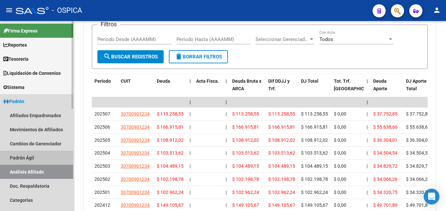
click at [27, 156] on link "Padrón Ágil" at bounding box center [36, 158] width 73 height 14
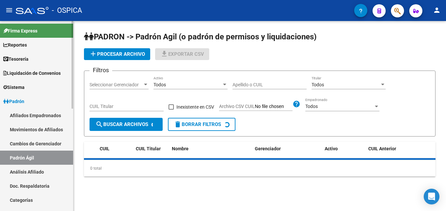
click at [37, 170] on link "Análisis Afiliado" at bounding box center [36, 172] width 73 height 14
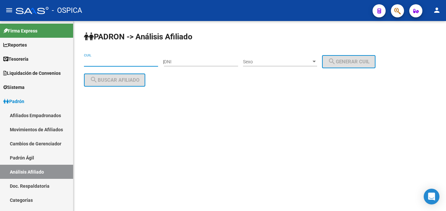
click at [90, 63] on input "CUIL" at bounding box center [121, 62] width 74 height 6
paste input "23-20901199-9"
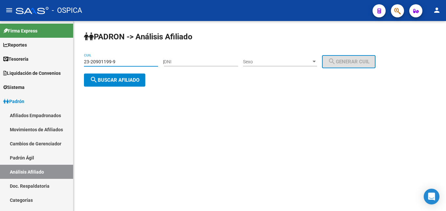
type input "23-20901199-9"
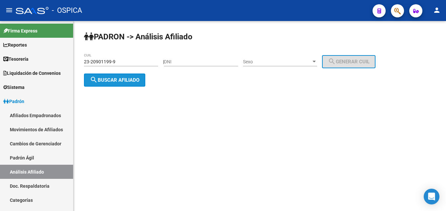
click at [117, 84] on button "search Buscar afiliado" at bounding box center [114, 79] width 61 height 13
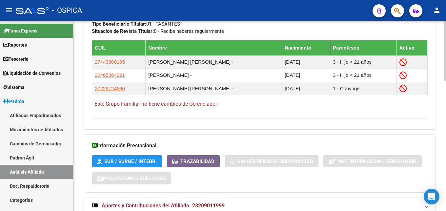
scroll to position [409, 0]
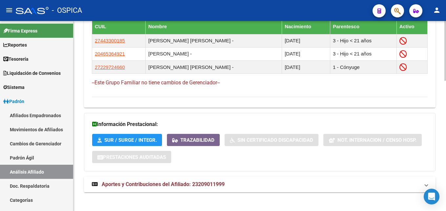
click at [143, 186] on span "Aportes y Contribuciones del Afiliado: 23209011999" at bounding box center [163, 184] width 123 height 6
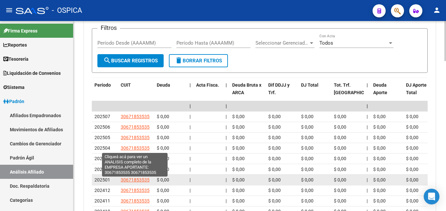
scroll to position [649, 0]
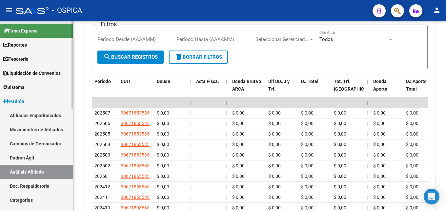
click at [48, 155] on link "Padrón Ágil" at bounding box center [36, 158] width 73 height 14
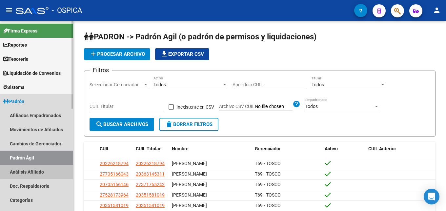
click at [47, 168] on link "Análisis Afiliado" at bounding box center [36, 172] width 73 height 14
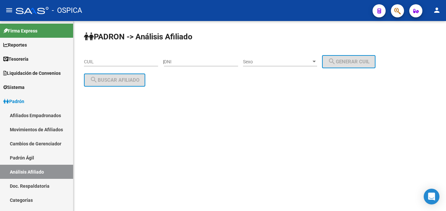
click at [96, 59] on input "CUIL" at bounding box center [121, 62] width 74 height 6
paste input "23-21899775-9"
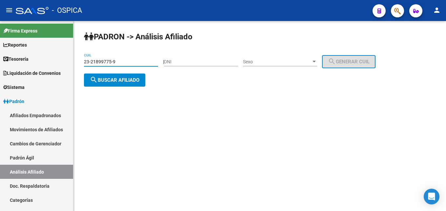
type input "23-21899775-9"
click at [116, 79] on span "search Buscar afiliado" at bounding box center [115, 80] width 50 height 6
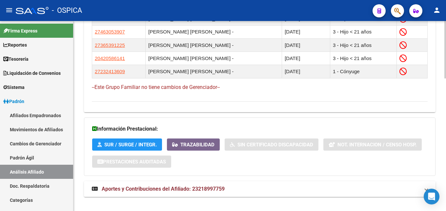
scroll to position [440, 0]
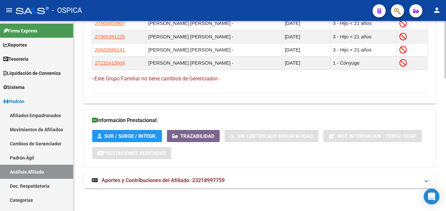
click at [176, 183] on strong "Aportes y Contribuciones del Afiliado: 23218997759" at bounding box center [158, 180] width 133 height 7
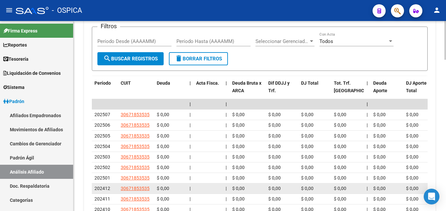
scroll to position [741, 0]
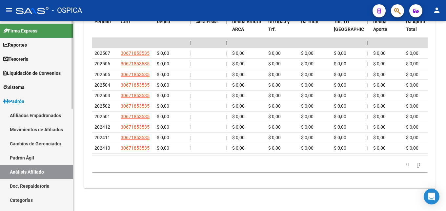
click at [31, 158] on link "Padrón Ágil" at bounding box center [36, 158] width 73 height 14
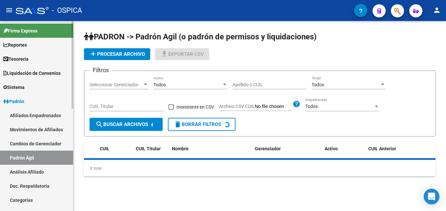
click at [31, 171] on link "Análisis Afiliado" at bounding box center [36, 172] width 73 height 14
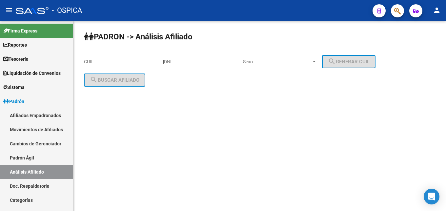
click at [88, 62] on input "CUIL" at bounding box center [121, 62] width 74 height 6
paste input "20-31368564-1"
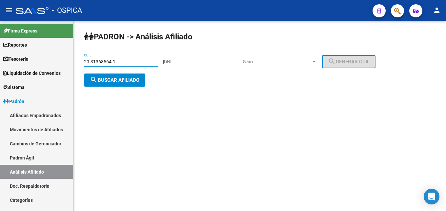
type input "20-31368564-1"
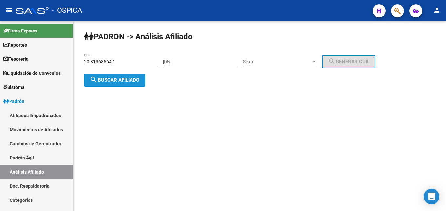
click at [112, 84] on button "search Buscar afiliado" at bounding box center [114, 79] width 61 height 13
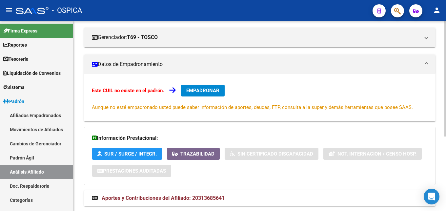
scroll to position [122, 0]
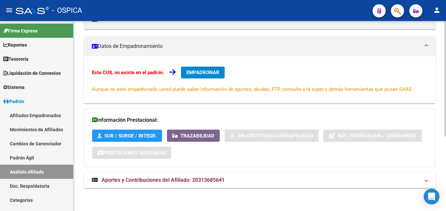
click at [149, 182] on span "Aportes y Contribuciones del Afiliado: 20313685641" at bounding box center [163, 180] width 123 height 6
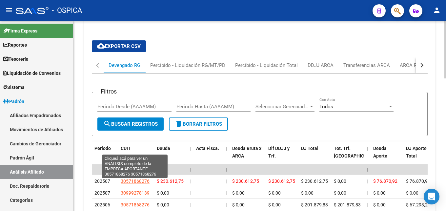
scroll to position [358, 0]
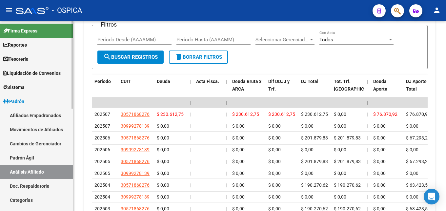
click at [30, 155] on link "Padrón Ágil" at bounding box center [36, 158] width 73 height 14
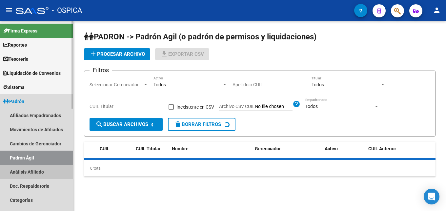
click at [42, 172] on link "Análisis Afiliado" at bounding box center [36, 172] width 73 height 14
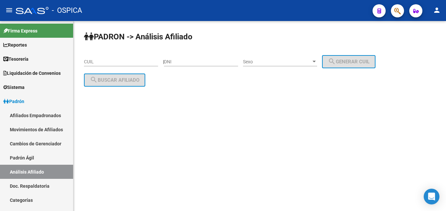
click at [94, 61] on input "CUIL" at bounding box center [121, 62] width 74 height 6
paste input "20-28311769-4"
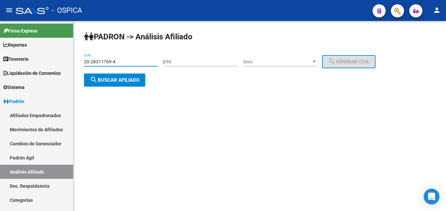
type input "20-28311769-4"
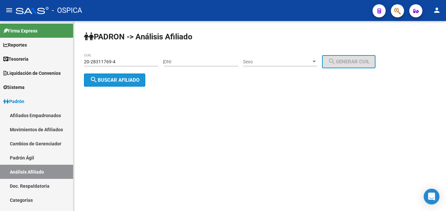
click at [112, 83] on button "search Buscar afiliado" at bounding box center [114, 79] width 61 height 13
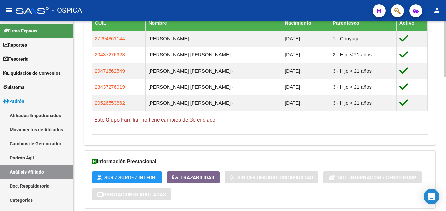
scroll to position [454, 0]
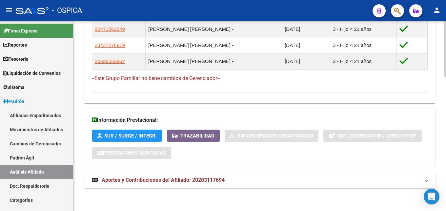
click at [178, 176] on mat-expansion-panel-header "Aportes y Contribuciones del Afiliado: 20283117694" at bounding box center [260, 180] width 352 height 16
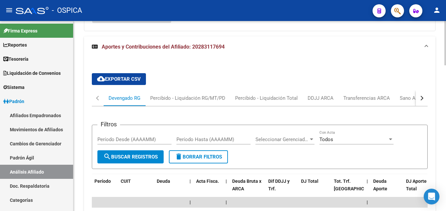
scroll to position [623, 0]
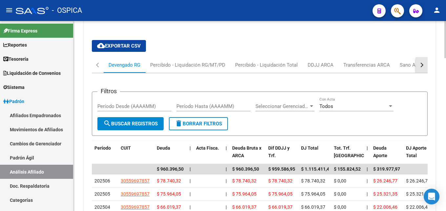
click at [421, 64] on div "button" at bounding box center [421, 65] width 5 height 5
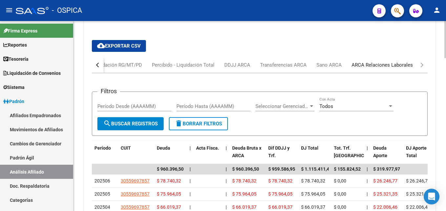
click at [397, 61] on div "ARCA Relaciones Laborales" at bounding box center [382, 65] width 71 height 16
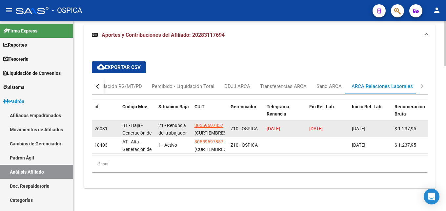
scroll to position [608, 0]
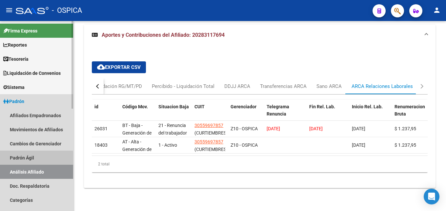
click at [21, 160] on link "Padrón Ágil" at bounding box center [36, 158] width 73 height 14
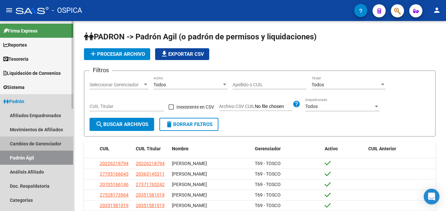
click at [38, 145] on link "Cambios de Gerenciador" at bounding box center [36, 143] width 73 height 14
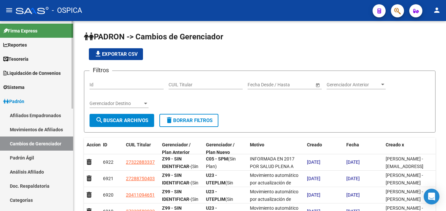
click at [31, 170] on link "Análisis Afiliado" at bounding box center [36, 172] width 73 height 14
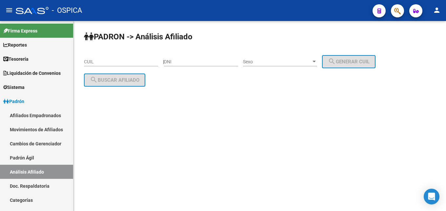
click at [112, 63] on input "CUIL" at bounding box center [121, 62] width 74 height 6
paste input "20-43234714-2"
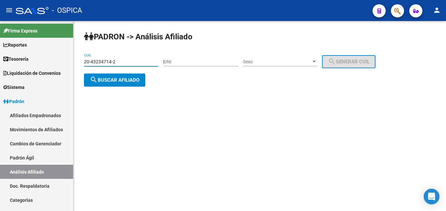
type input "20-43234714-2"
click at [124, 82] on span "search Buscar afiliado" at bounding box center [115, 80] width 50 height 6
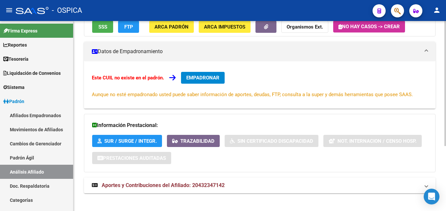
scroll to position [99, 0]
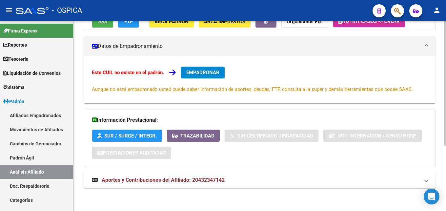
click at [182, 182] on span "Aportes y Contribuciones del Afiliado: 20432347142" at bounding box center [163, 180] width 123 height 6
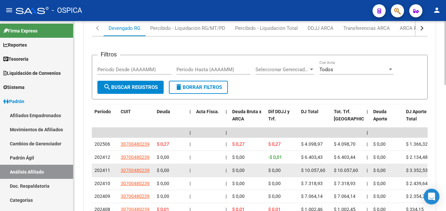
scroll to position [271, 0]
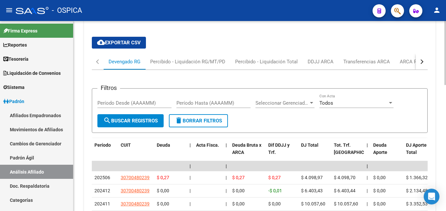
click at [420, 58] on button "button" at bounding box center [422, 62] width 12 height 16
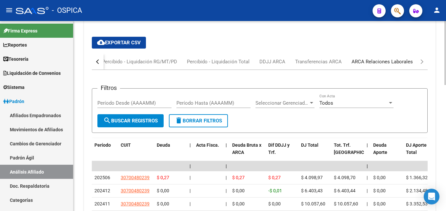
click at [408, 60] on div "ARCA Relaciones Laborales" at bounding box center [382, 61] width 61 height 7
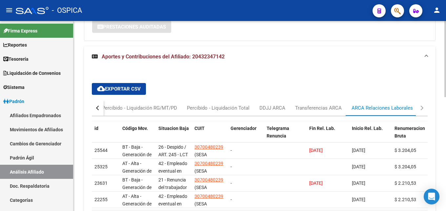
scroll to position [231, 0]
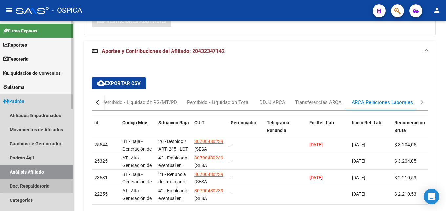
click at [41, 183] on link "Doc. Respaldatoria" at bounding box center [36, 186] width 73 height 14
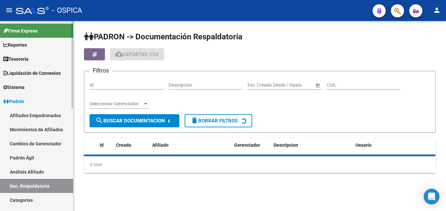
click at [41, 169] on link "Análisis Afiliado" at bounding box center [36, 172] width 73 height 14
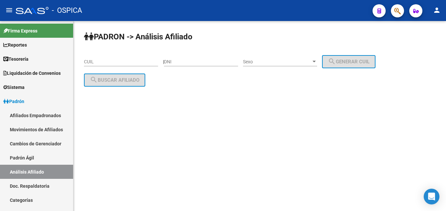
click at [107, 58] on div "CUIL" at bounding box center [121, 59] width 74 height 13
click at [101, 62] on input "CUIL" at bounding box center [121, 62] width 74 height 6
paste input "23-40125961-9"
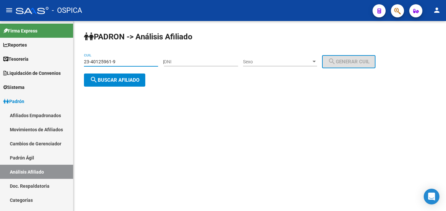
type input "23-40125961-9"
click at [123, 88] on div "PADRON -> Análisis Afiliado 23-40125961-9 CUIL | DNI Sexo Sexo search Generar C…" at bounding box center [259, 64] width 373 height 87
click at [122, 88] on div "PADRON -> Análisis Afiliado 23-40125961-9 CUIL | DNI Sexo Sexo search Generar C…" at bounding box center [259, 64] width 373 height 87
click at [122, 84] on button "search Buscar afiliado" at bounding box center [114, 79] width 61 height 13
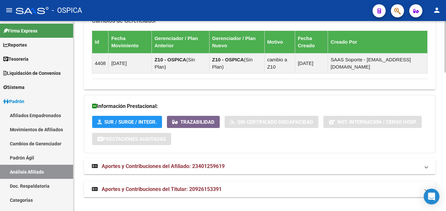
scroll to position [511, 0]
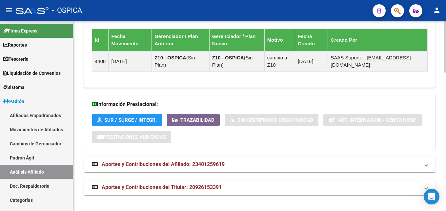
click at [247, 151] on div "Información Prestacional: SUR / SURGE / INTEGR. Trazabilidad Sin Certificado Di…" at bounding box center [260, 122] width 352 height 58
click at [224, 166] on span "Aportes y Contribuciones del Afiliado: 23401259619" at bounding box center [163, 164] width 123 height 6
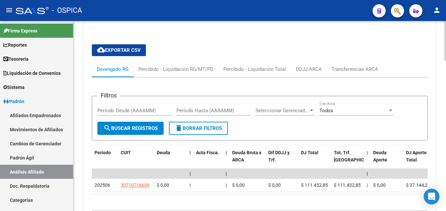
scroll to position [679, 0]
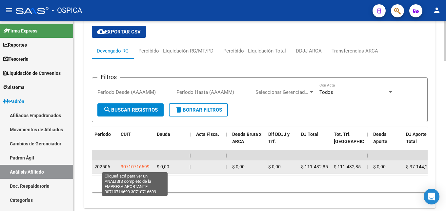
click at [130, 167] on span "30710716699" at bounding box center [135, 166] width 29 height 5
type textarea "30710716699"
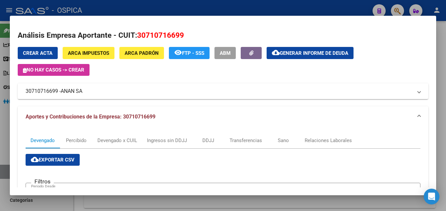
click at [141, 9] on div at bounding box center [223, 105] width 446 height 211
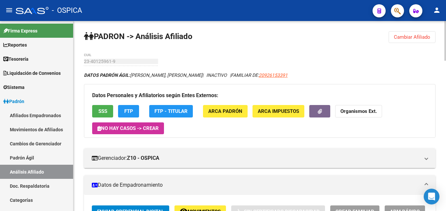
scroll to position [0, 0]
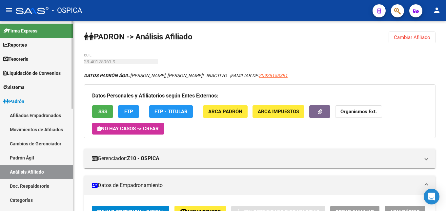
click at [34, 160] on link "Padrón Ágil" at bounding box center [36, 158] width 73 height 14
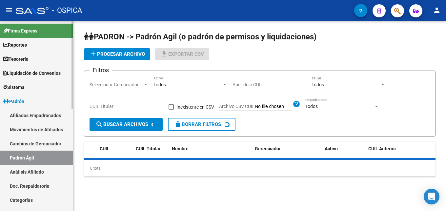
click at [40, 171] on link "Análisis Afiliado" at bounding box center [36, 172] width 73 height 14
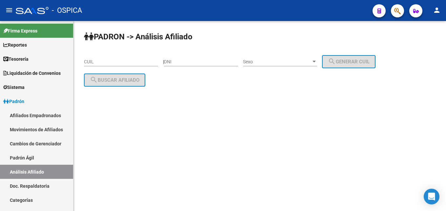
click at [104, 65] on div "CUIL" at bounding box center [121, 59] width 74 height 13
paste input "27-26158522-2"
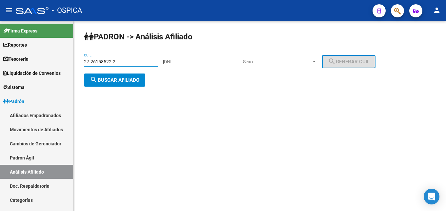
type input "27-26158522-2"
click at [120, 83] on button "search Buscar afiliado" at bounding box center [114, 79] width 61 height 13
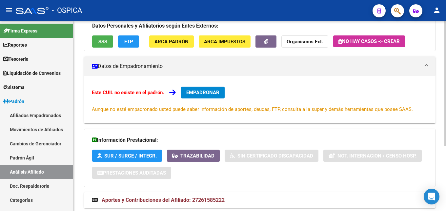
scroll to position [99, 0]
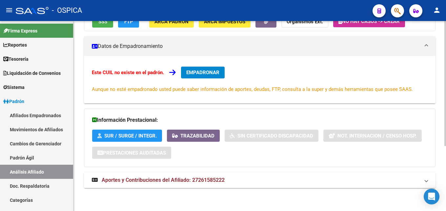
click at [218, 179] on span "Aportes y Contribuciones del Afiliado: 27261585222" at bounding box center [163, 180] width 123 height 6
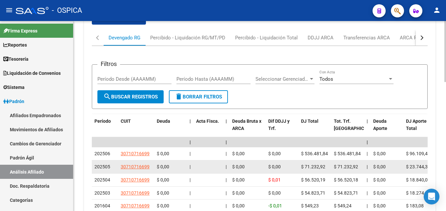
scroll to position [301, 0]
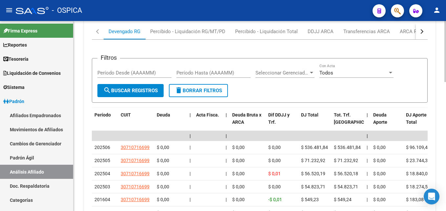
click at [420, 33] on button "button" at bounding box center [422, 32] width 12 height 16
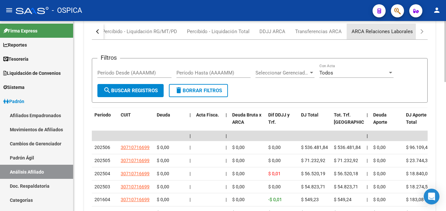
click at [392, 32] on div "ARCA Relaciones Laborales" at bounding box center [382, 31] width 61 height 7
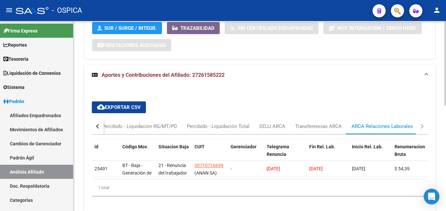
scroll to position [236, 0]
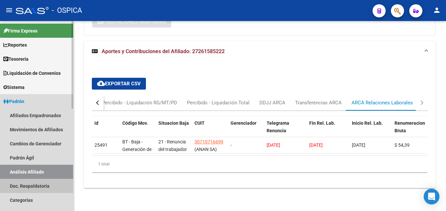
click at [32, 186] on link "Doc. Respaldatoria" at bounding box center [36, 186] width 73 height 14
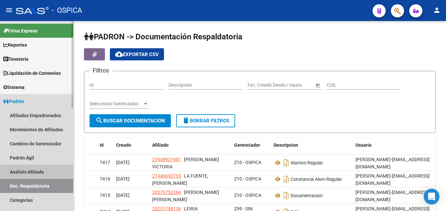
click at [41, 173] on link "Análisis Afiliado" at bounding box center [36, 172] width 73 height 14
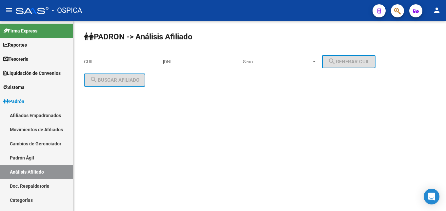
drag, startPoint x: 105, startPoint y: 57, endPoint x: 103, endPoint y: 63, distance: 6.0
click at [104, 59] on div "CUIL" at bounding box center [121, 59] width 74 height 13
click at [103, 63] on input "CUIL" at bounding box center [121, 62] width 74 height 6
paste input "20-43796852-8"
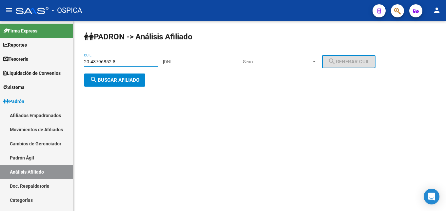
type input "20-43796852-8"
click at [126, 76] on button "search Buscar afiliado" at bounding box center [114, 79] width 61 height 13
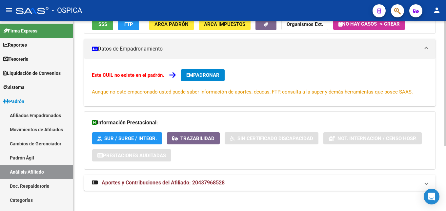
scroll to position [99, 0]
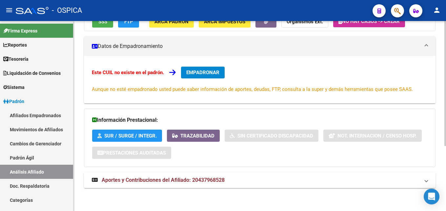
click at [194, 181] on span "Aportes y Contribuciones del Afiliado: 20437968528" at bounding box center [163, 180] width 123 height 6
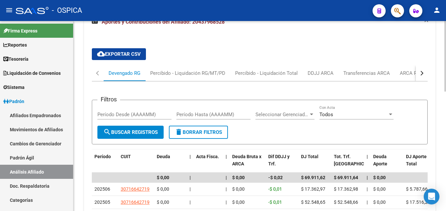
scroll to position [266, 0]
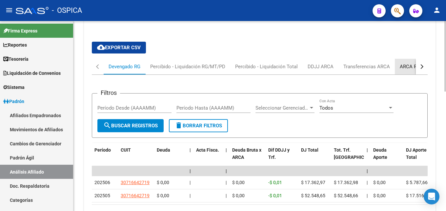
click at [411, 67] on div "ARCA Relaciones Laborales" at bounding box center [430, 66] width 61 height 7
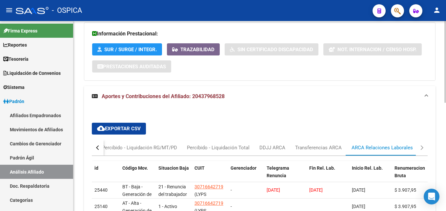
scroll to position [231, 0]
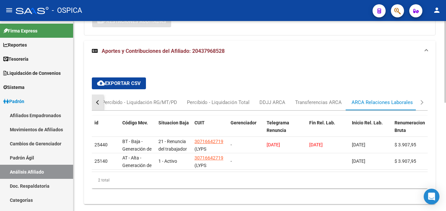
click at [101, 101] on button "button" at bounding box center [98, 102] width 12 height 16
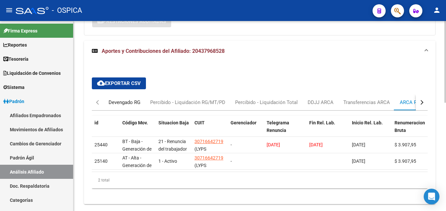
click at [115, 104] on div "Devengado RG" at bounding box center [125, 102] width 32 height 7
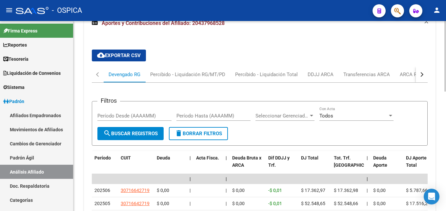
scroll to position [254, 0]
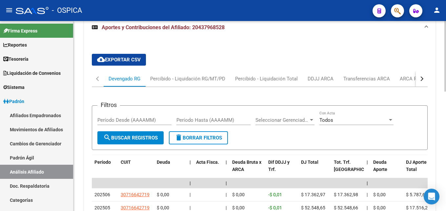
click at [421, 76] on button "button" at bounding box center [422, 79] width 12 height 16
click at [396, 81] on div "ARCA Relaciones Laborales" at bounding box center [382, 78] width 61 height 7
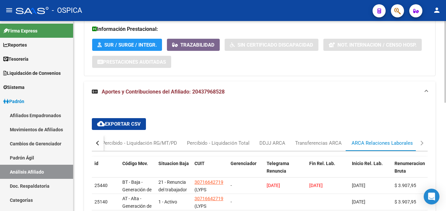
scroll to position [252, 0]
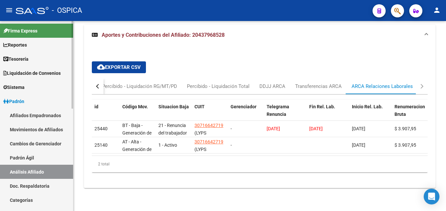
click at [29, 185] on link "Doc. Respaldatoria" at bounding box center [36, 186] width 73 height 14
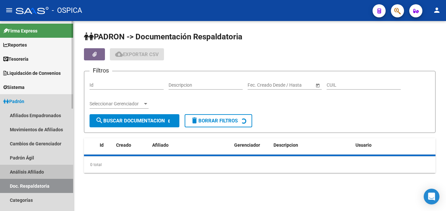
click at [34, 170] on link "Análisis Afiliado" at bounding box center [36, 172] width 73 height 14
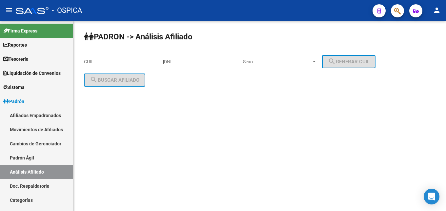
click at [93, 58] on div "CUIL" at bounding box center [121, 59] width 74 height 13
paste input "20-34386579-2"
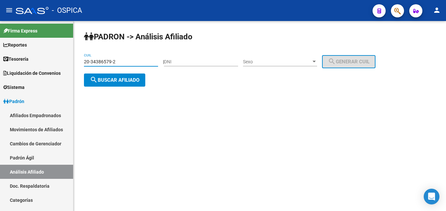
type input "20-34386579-2"
click at [118, 87] on div "PADRON -> Análisis Afiliado 20-34386579-2 CUIL | DNI Sexo Sexo search Generar C…" at bounding box center [259, 64] width 373 height 87
click at [118, 86] on button "search Buscar afiliado" at bounding box center [114, 79] width 61 height 13
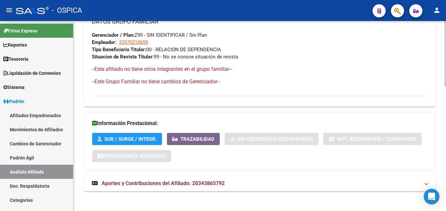
scroll to position [358, 0]
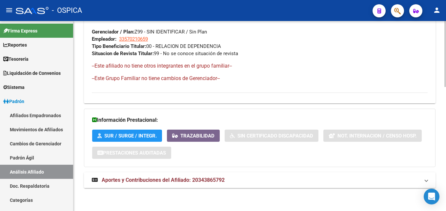
click at [264, 175] on mat-expansion-panel-header "Aportes y Contribuciones del Afiliado: 20343865792" at bounding box center [260, 180] width 352 height 16
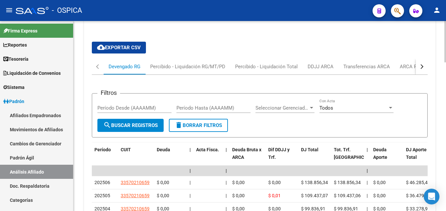
scroll to position [492, 0]
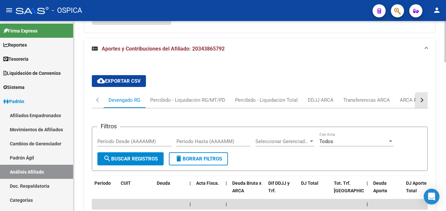
click at [419, 104] on button "button" at bounding box center [422, 100] width 12 height 16
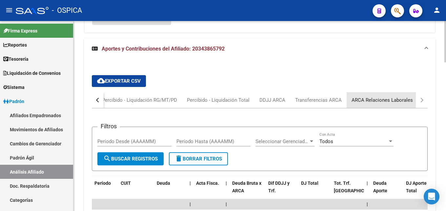
click at [401, 104] on div "ARCA Relaciones Laborales" at bounding box center [382, 100] width 71 height 16
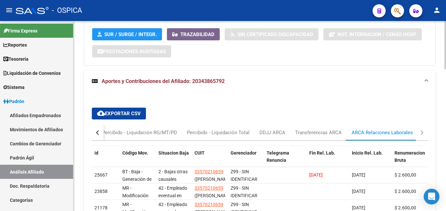
scroll to position [523, 0]
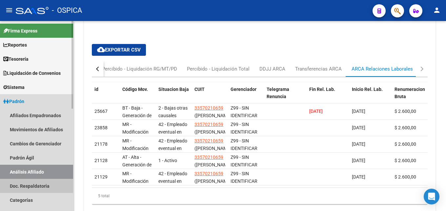
click at [34, 184] on link "Doc. Respaldatoria" at bounding box center [36, 186] width 73 height 14
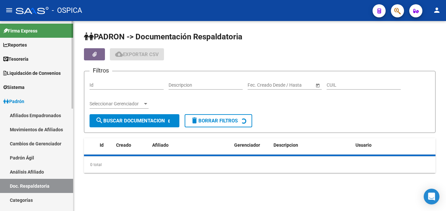
click at [39, 172] on link "Análisis Afiliado" at bounding box center [36, 172] width 73 height 14
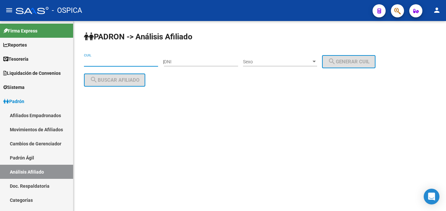
click at [88, 60] on input "CUIL" at bounding box center [121, 62] width 74 height 6
paste input "20-40628310-1"
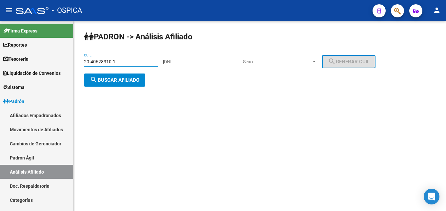
type input "20-40628310-1"
click at [113, 85] on button "search Buscar afiliado" at bounding box center [114, 79] width 61 height 13
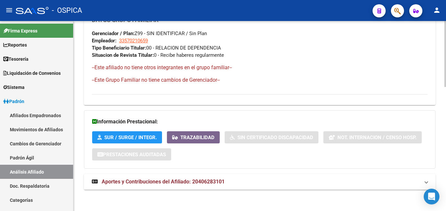
scroll to position [358, 0]
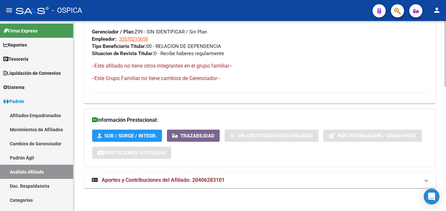
click at [217, 184] on mat-expansion-panel-header "Aportes y Contribuciones del Afiliado: 20406283101" at bounding box center [260, 180] width 352 height 16
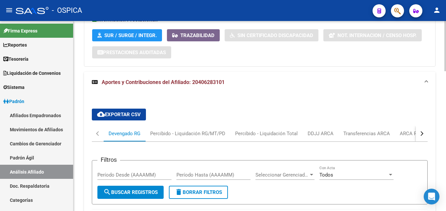
scroll to position [526, 0]
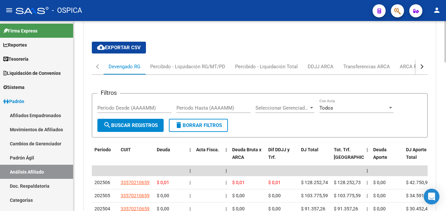
click at [418, 66] on button "button" at bounding box center [422, 67] width 12 height 16
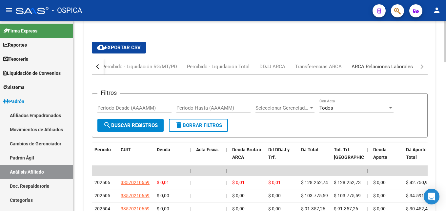
click at [406, 66] on div "ARCA Relaciones Laborales" at bounding box center [382, 66] width 61 height 7
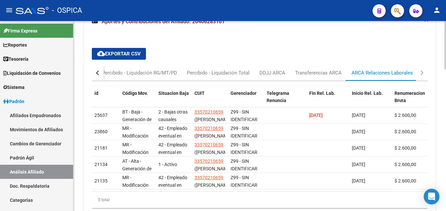
scroll to position [523, 0]
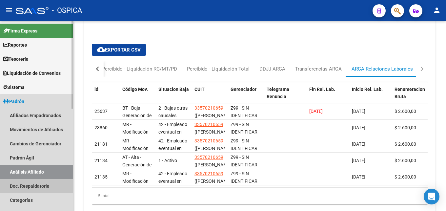
click at [44, 186] on link "Doc. Respaldatoria" at bounding box center [36, 186] width 73 height 14
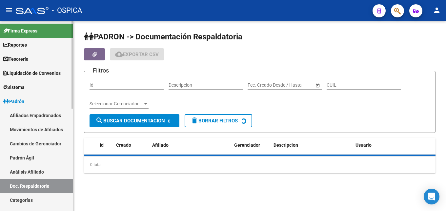
click at [47, 172] on link "Análisis Afiliado" at bounding box center [36, 172] width 73 height 14
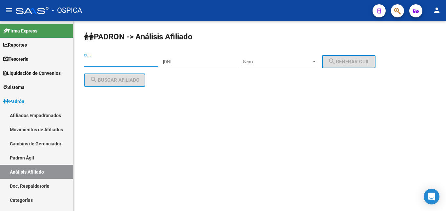
click at [90, 63] on input "CUIL" at bounding box center [121, 62] width 74 height 6
paste input "20-41021072-0"
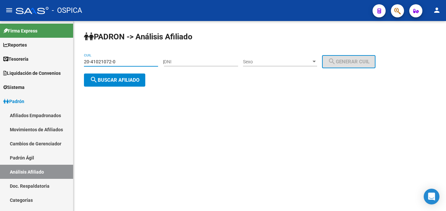
type input "20-41021072-0"
click at [106, 85] on button "search Buscar afiliado" at bounding box center [114, 79] width 61 height 13
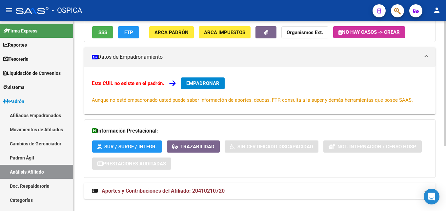
scroll to position [99, 0]
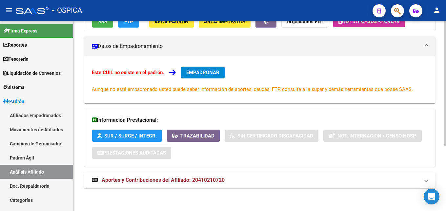
click at [167, 180] on span "Aportes y Contribuciones del Afiliado: 20410210720" at bounding box center [163, 180] width 123 height 6
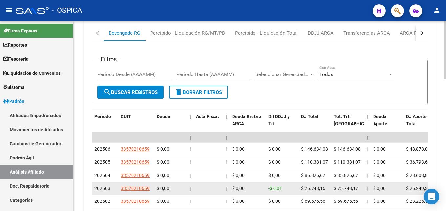
scroll to position [233, 0]
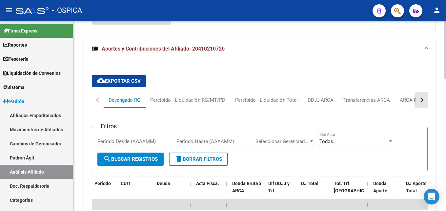
click at [419, 98] on button "button" at bounding box center [422, 100] width 12 height 16
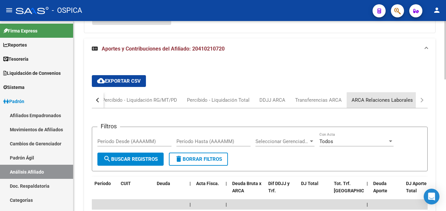
click at [403, 101] on div "ARCA Relaciones Laborales" at bounding box center [382, 99] width 61 height 7
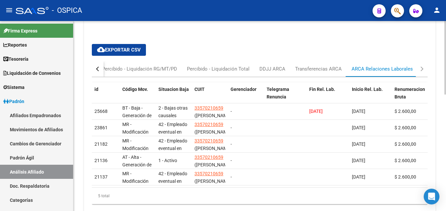
scroll to position [231, 0]
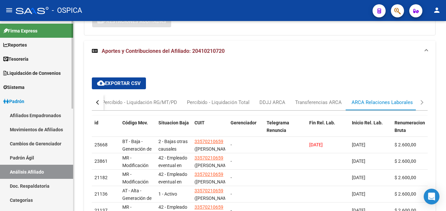
click at [46, 185] on link "Doc. Respaldatoria" at bounding box center [36, 186] width 73 height 14
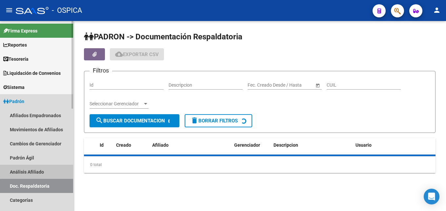
click at [46, 170] on link "Análisis Afiliado" at bounding box center [36, 172] width 73 height 14
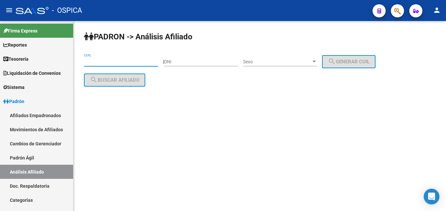
click at [109, 62] on input "CUIL" at bounding box center [121, 62] width 74 height 6
paste input "20-27687202-9"
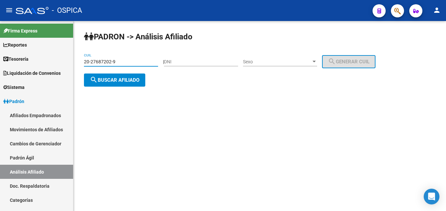
type input "20-27687202-9"
click at [110, 72] on div "20-27687202-9 CUIL" at bounding box center [121, 62] width 74 height 19
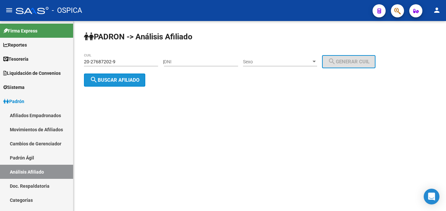
click at [109, 77] on span "search Buscar afiliado" at bounding box center [115, 80] width 50 height 6
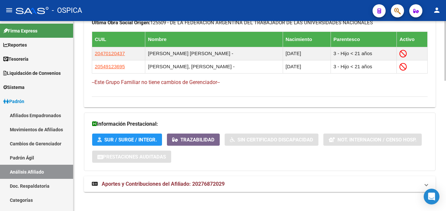
scroll to position [415, 0]
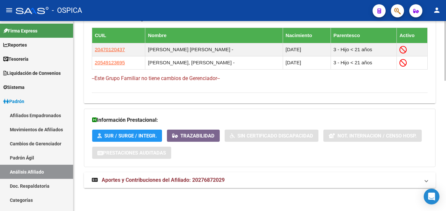
click at [197, 183] on span "Aportes y Contribuciones del Afiliado: 20276872029" at bounding box center [163, 180] width 123 height 6
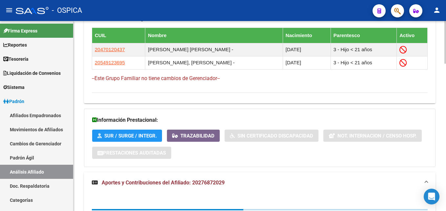
scroll to position [582, 0]
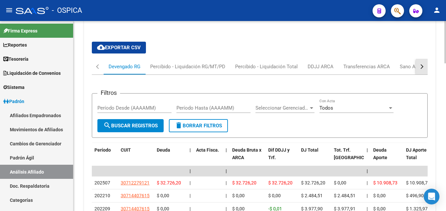
click at [418, 67] on button "button" at bounding box center [422, 67] width 12 height 16
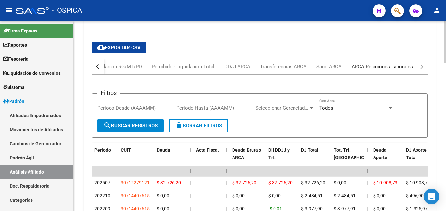
click at [391, 66] on div "ARCA Relaciones Laborales" at bounding box center [382, 66] width 61 height 7
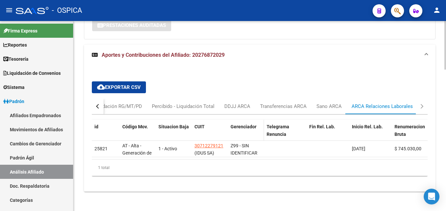
scroll to position [546, 0]
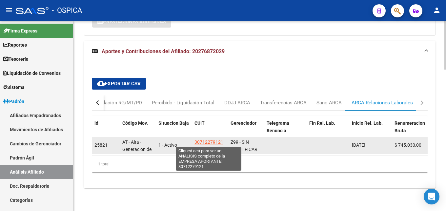
click at [204, 143] on span "30712279121" at bounding box center [209, 141] width 29 height 5
type textarea "30712279121"
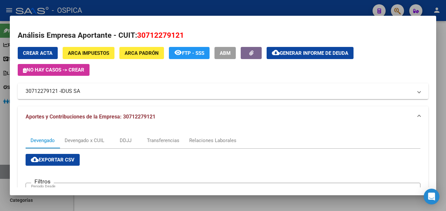
click at [179, 10] on div at bounding box center [223, 105] width 446 height 211
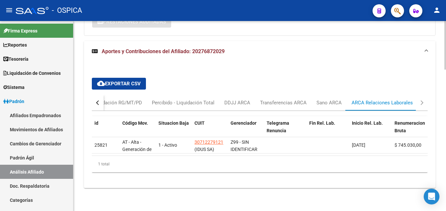
click at [97, 102] on button "button" at bounding box center [98, 103] width 12 height 16
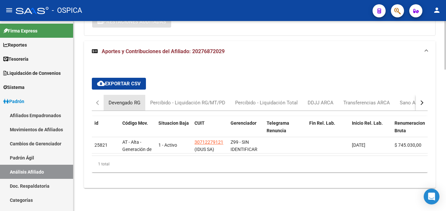
click at [114, 102] on div "Devengado RG" at bounding box center [125, 102] width 32 height 7
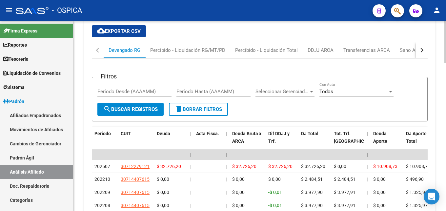
scroll to position [602, 0]
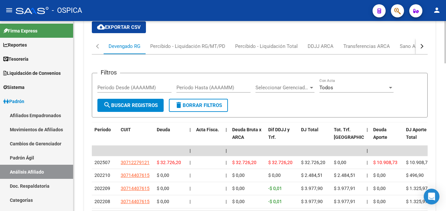
click at [422, 50] on button "button" at bounding box center [422, 46] width 12 height 16
click at [392, 45] on div "ARCA Relaciones Laborales" at bounding box center [382, 46] width 61 height 7
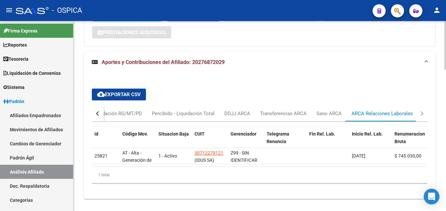
scroll to position [551, 0]
